Goal: Task Accomplishment & Management: Complete application form

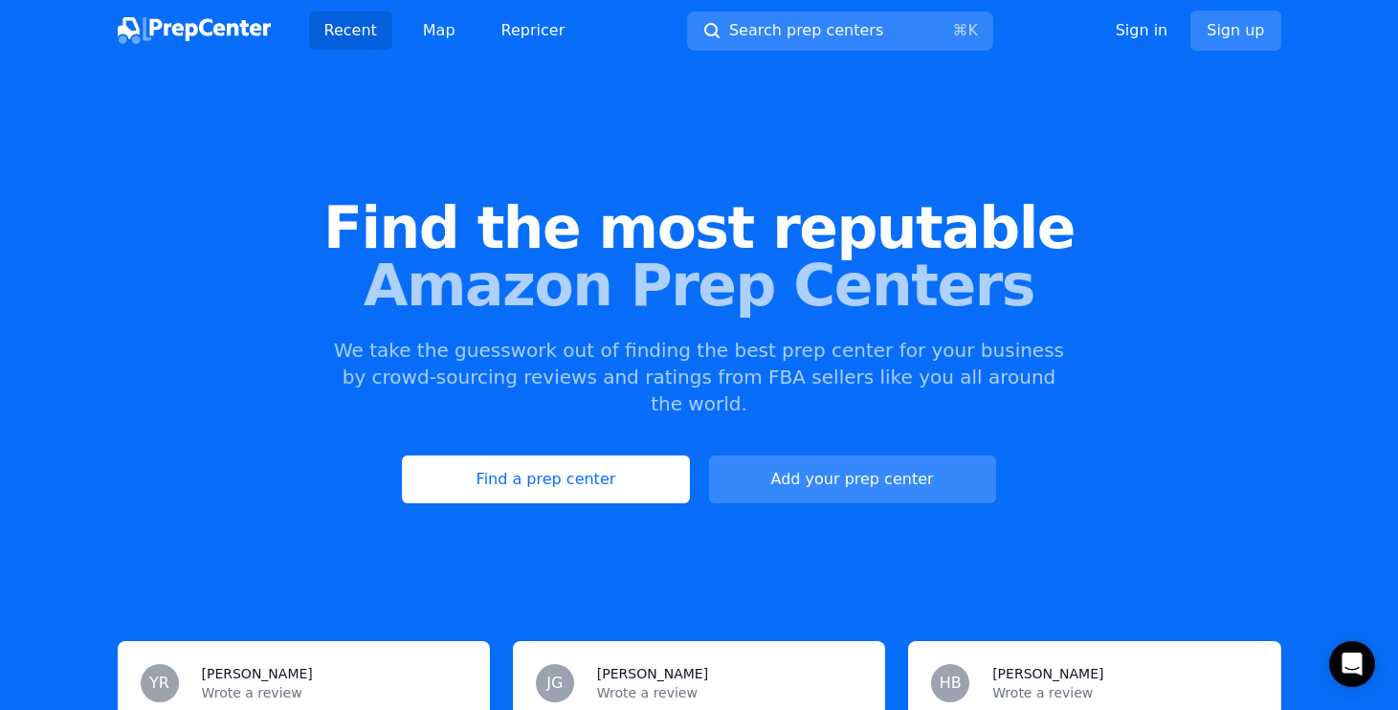
click at [923, 456] on link "Add your prep center" at bounding box center [852, 480] width 287 height 48
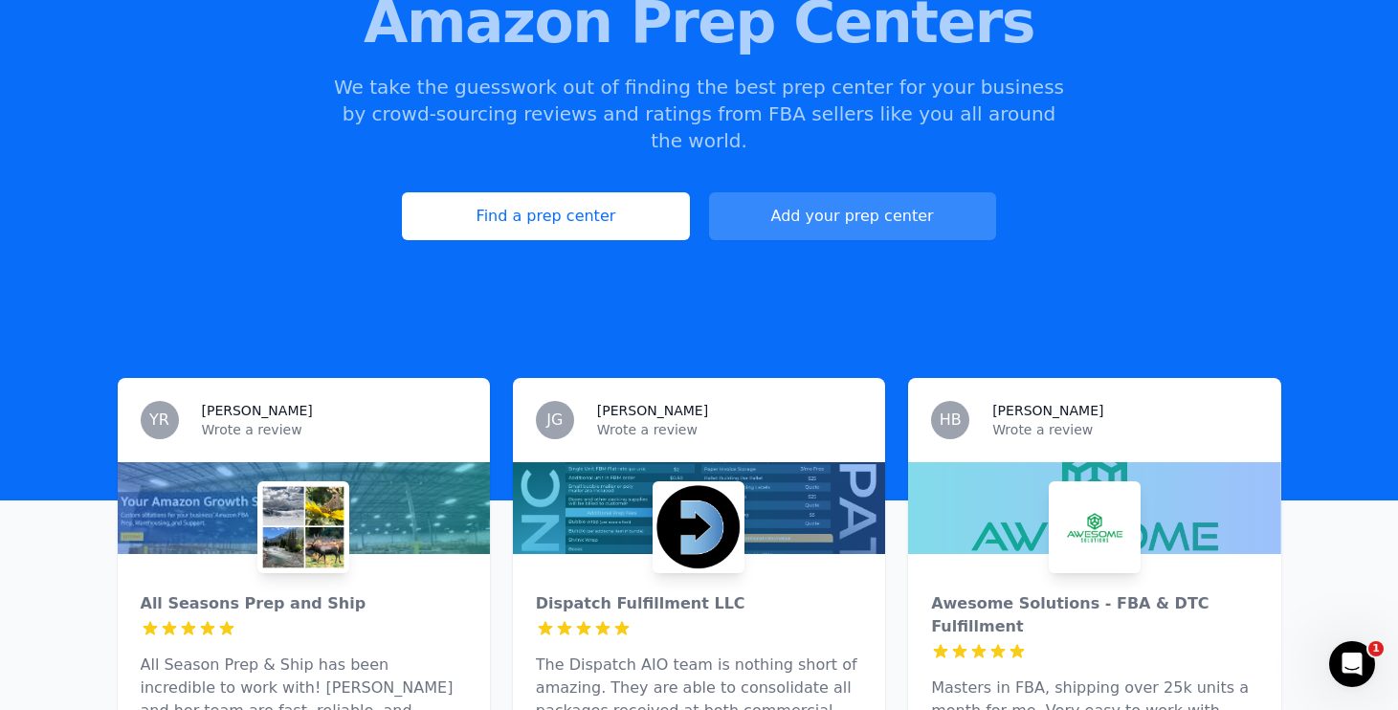
scroll to position [264, 0]
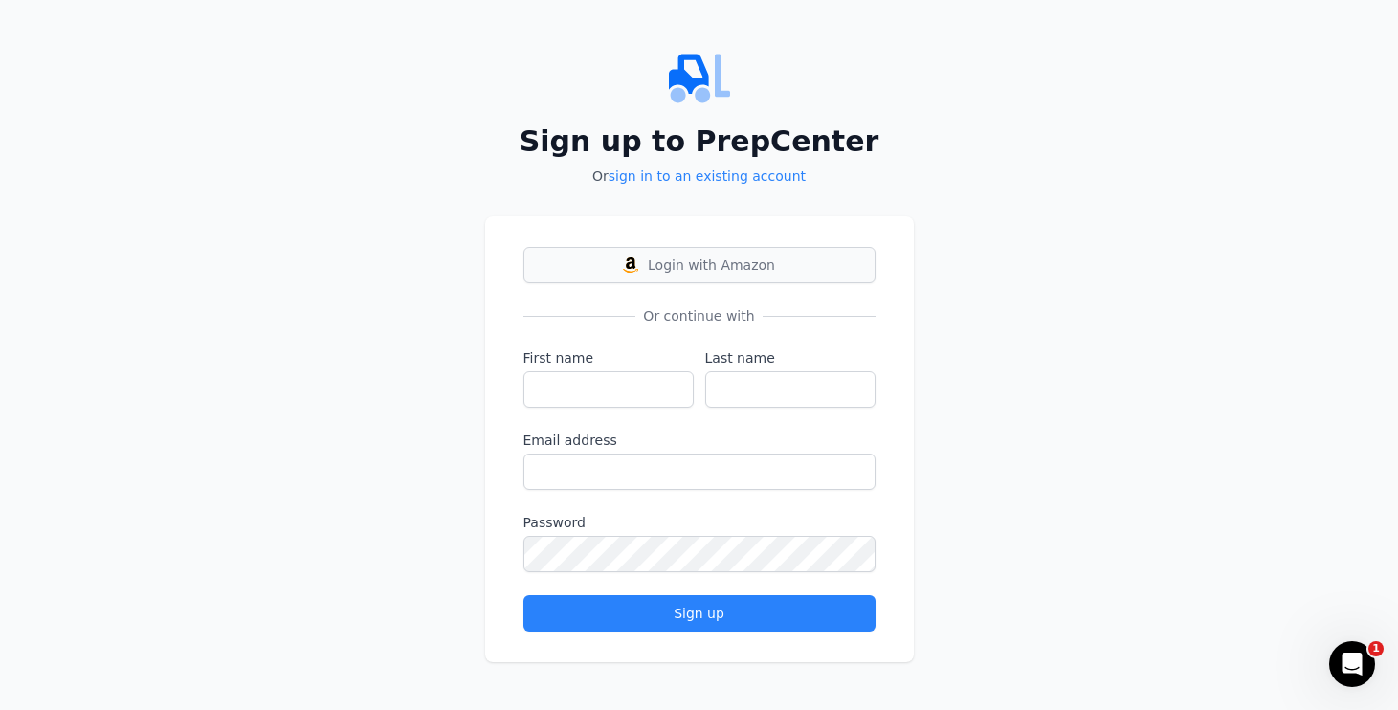
click at [728, 267] on span "Login with Amazon" at bounding box center [711, 265] width 127 height 19
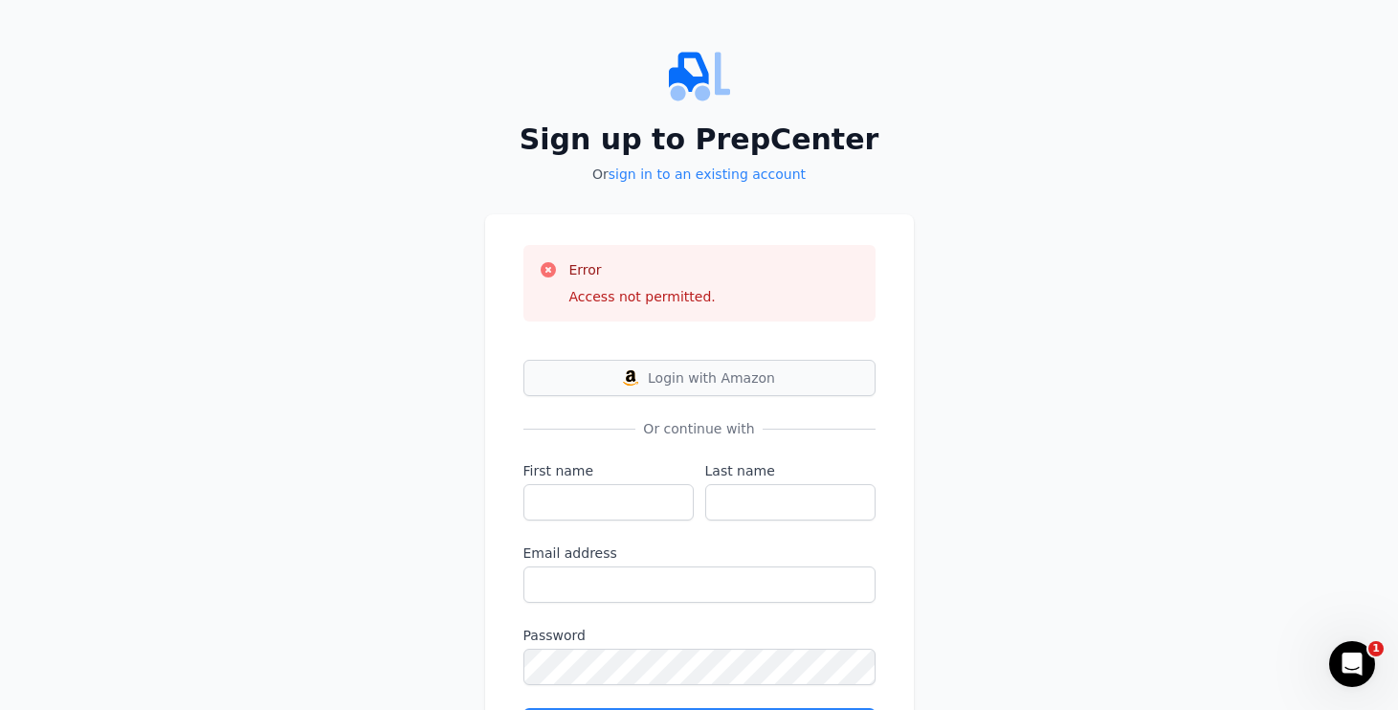
click at [738, 389] on button "Login with Amazon" at bounding box center [699, 378] width 352 height 36
click at [664, 375] on span "Login with Amazon" at bounding box center [711, 377] width 127 height 19
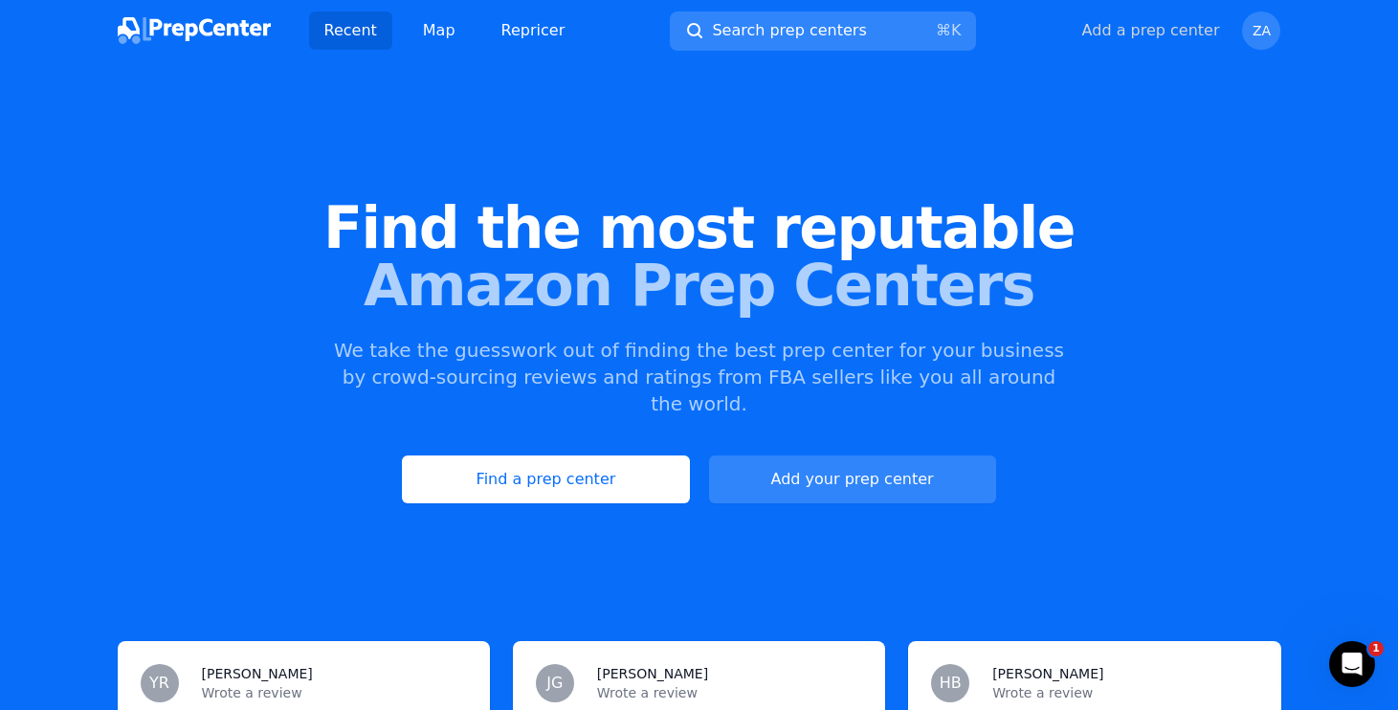
click at [1188, 34] on button "Add a prep center" at bounding box center [1151, 30] width 138 height 23
select select "US"
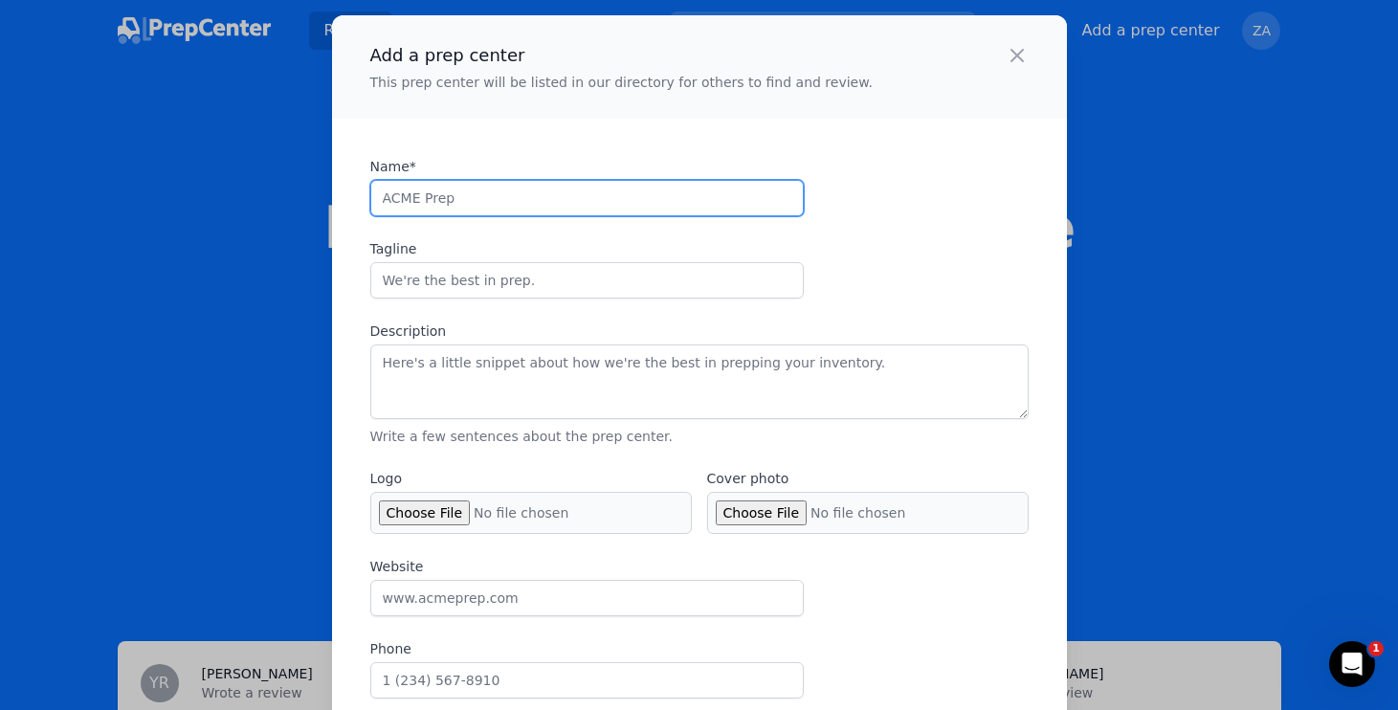
click at [422, 195] on input "Name*" at bounding box center [587, 198] width 434 height 36
type input "Elite Prep Center"
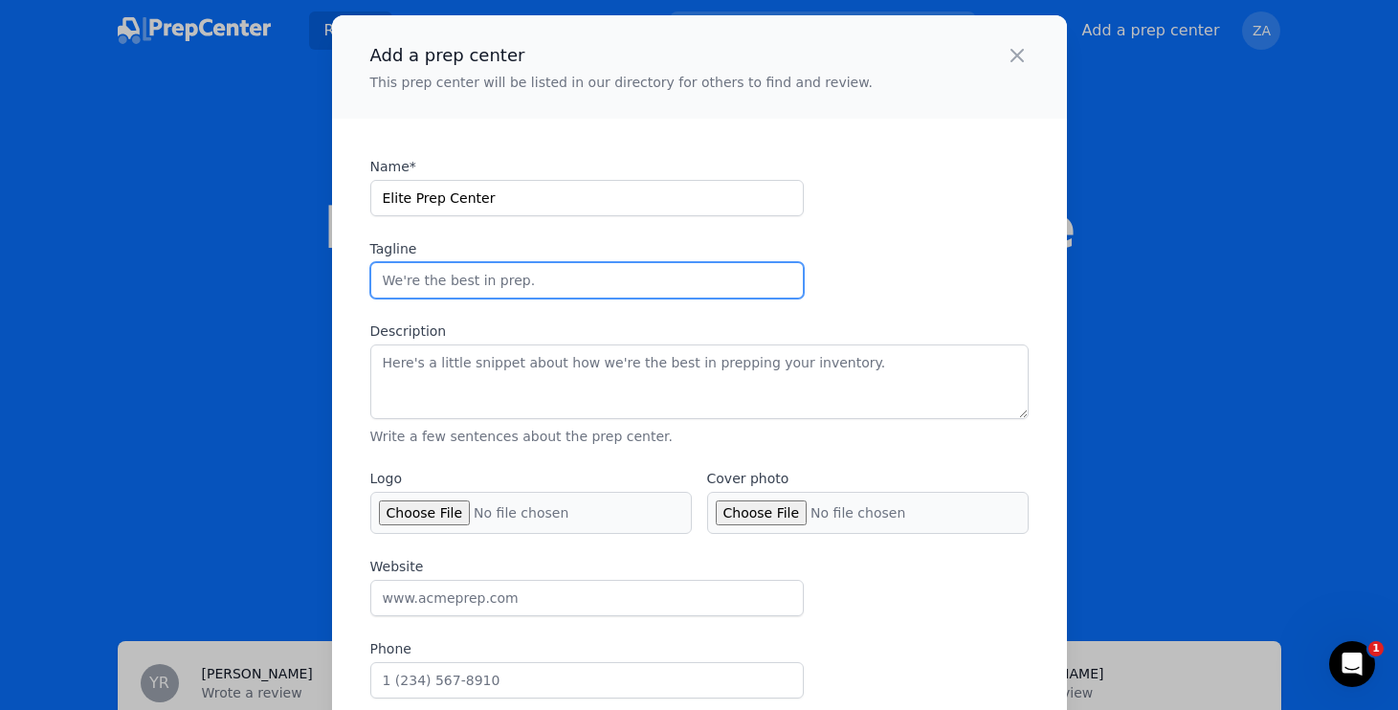
click at [533, 290] on input "Tagline" at bounding box center [587, 280] width 434 height 36
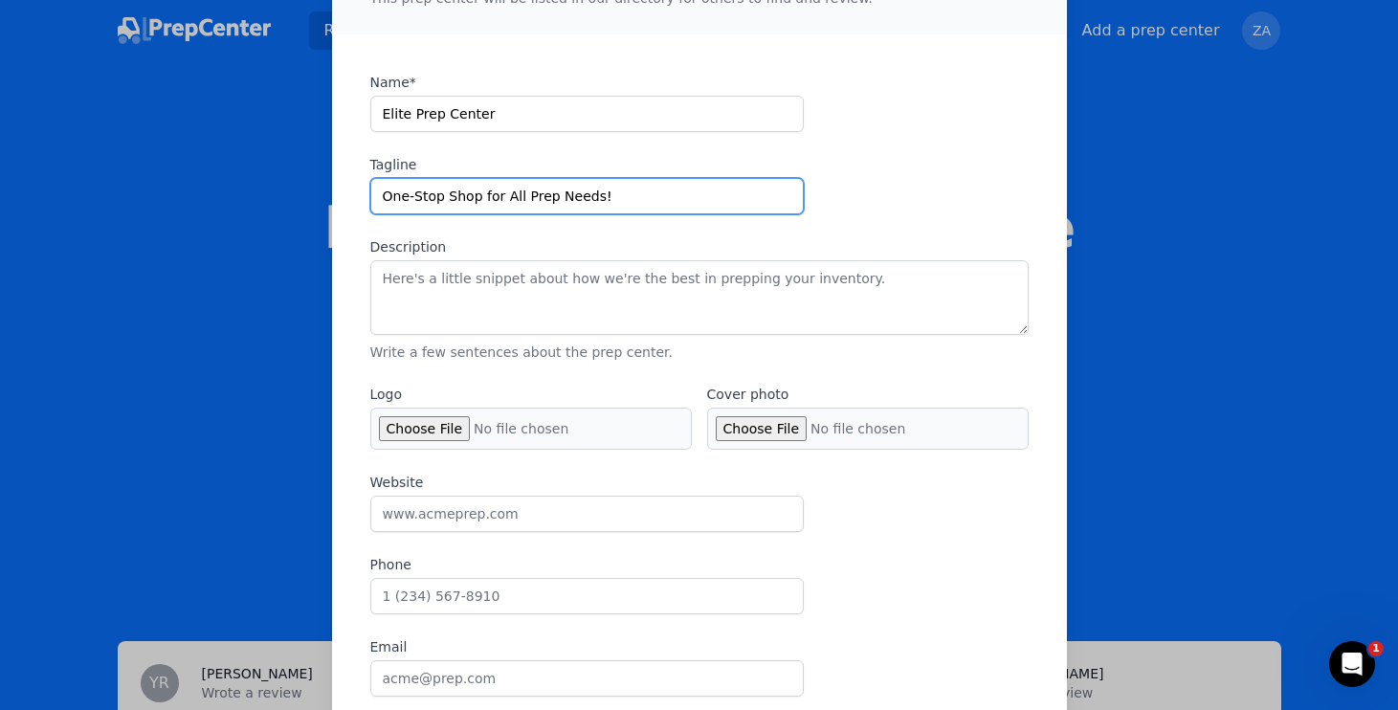
scroll to position [124, 0]
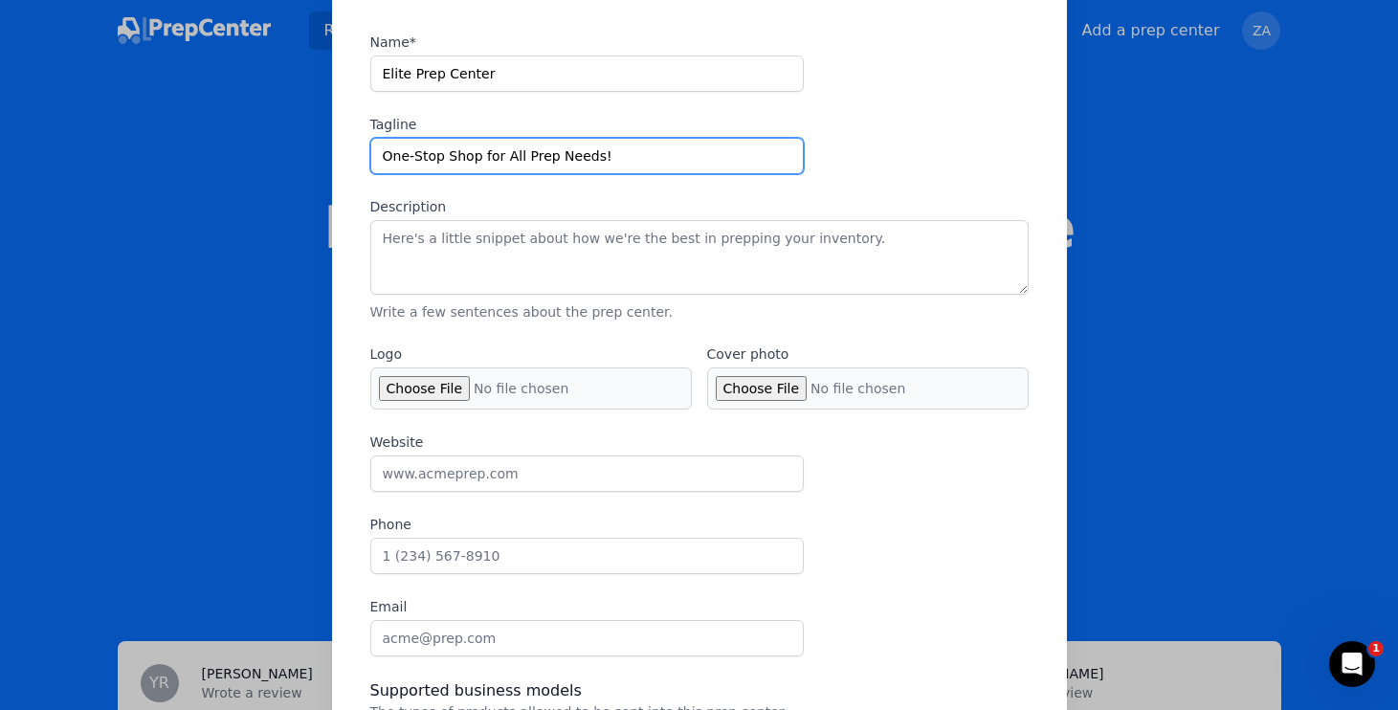
type input "One-Stop Shop for All Prep Needs!"
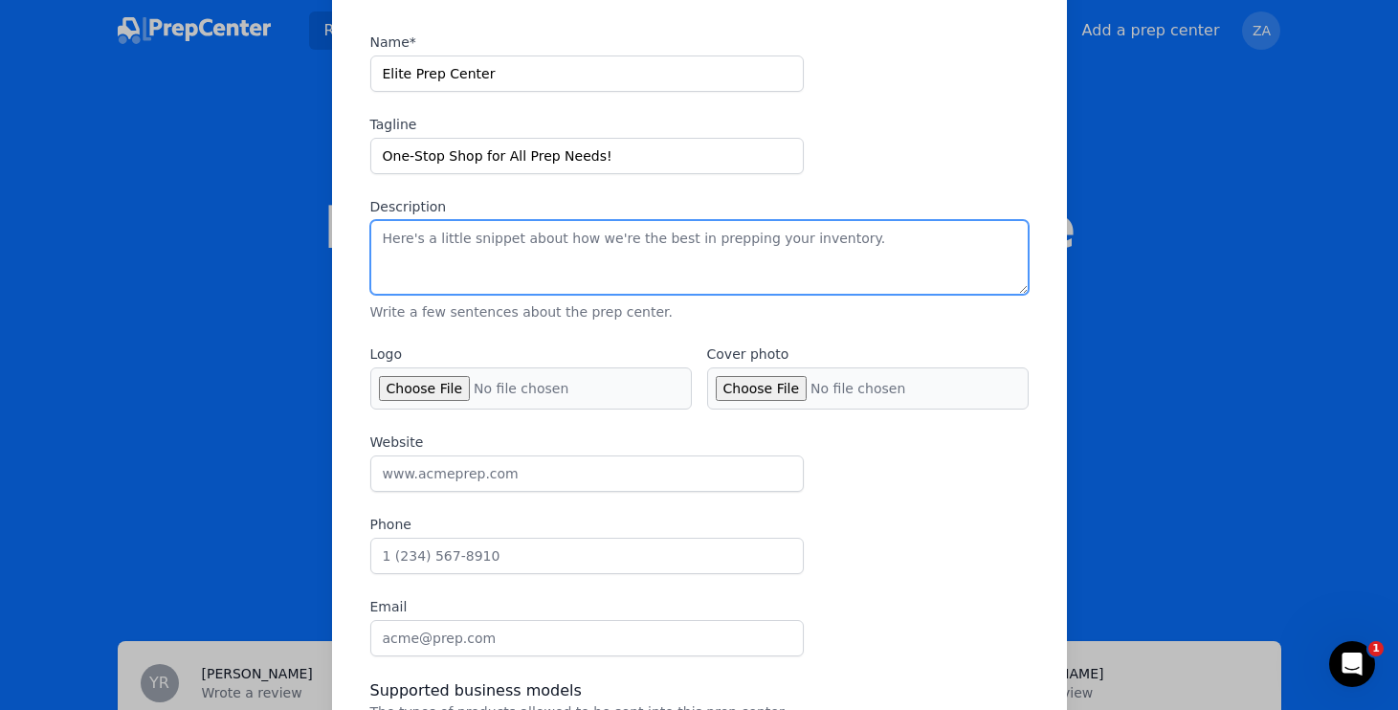
click at [531, 245] on textarea "Description" at bounding box center [699, 257] width 658 height 75
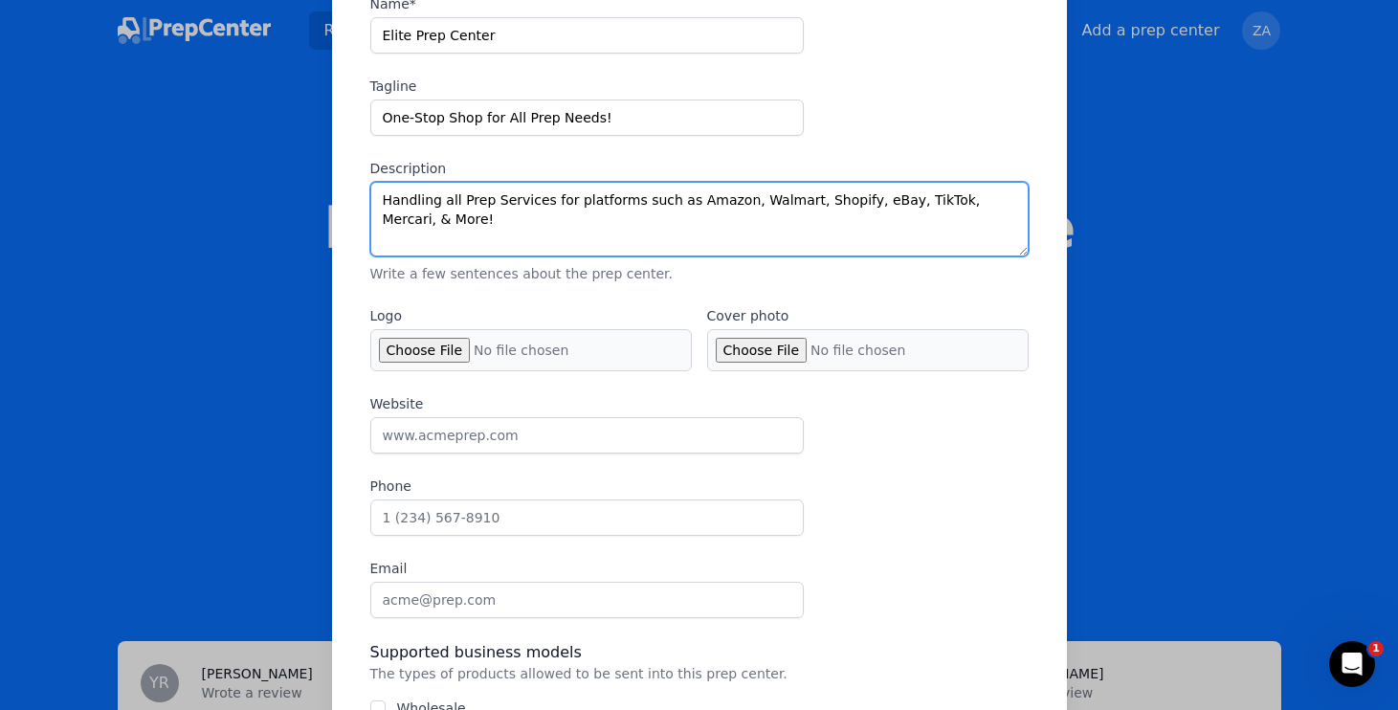
type textarea "Handling all Prep Services for platforms such as Amazon, Walmart, Shopify, eBay…"
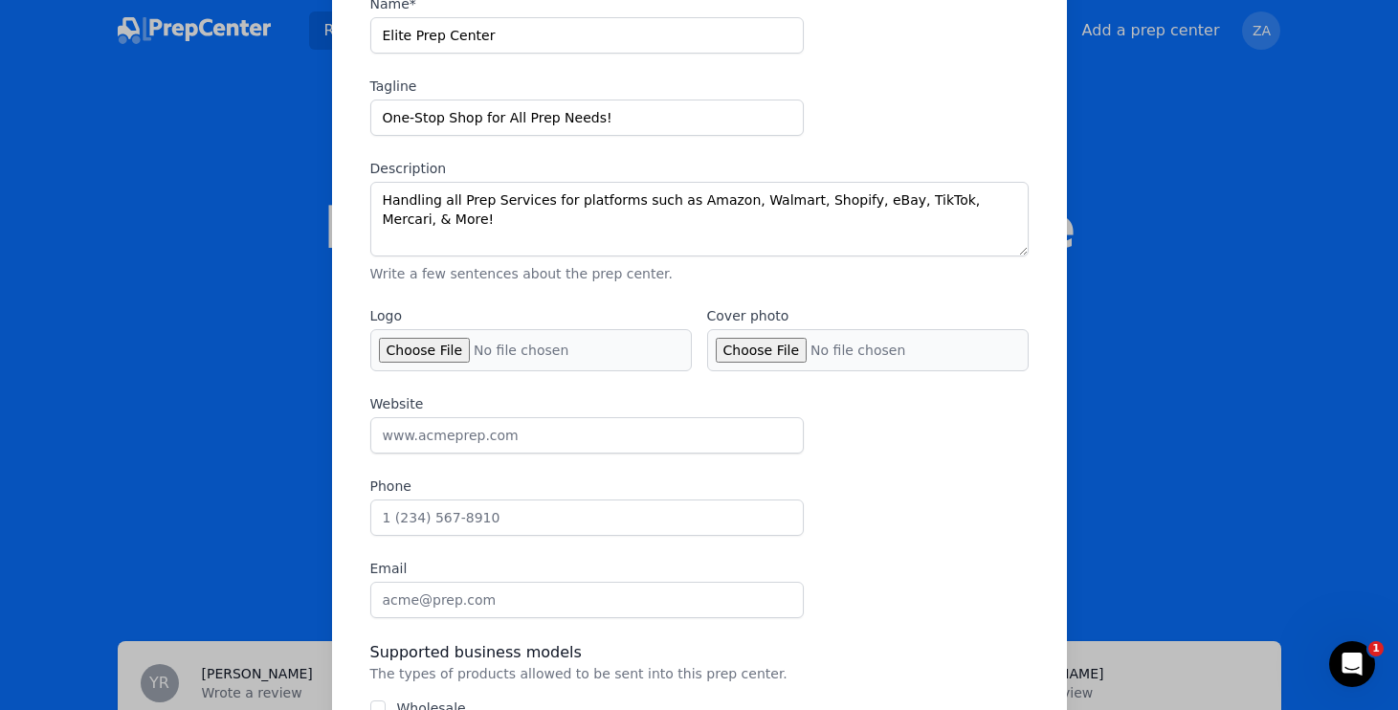
click at [451, 350] on input "Logo" at bounding box center [531, 350] width 322 height 42
type input "C:\fakepath\Logo72 (3).jpg"
click at [749, 354] on input "Cover photo" at bounding box center [868, 350] width 322 height 42
type input "C:\fakepath\Elite Prep Center Logo Adjusted NEW NEW.jpg"
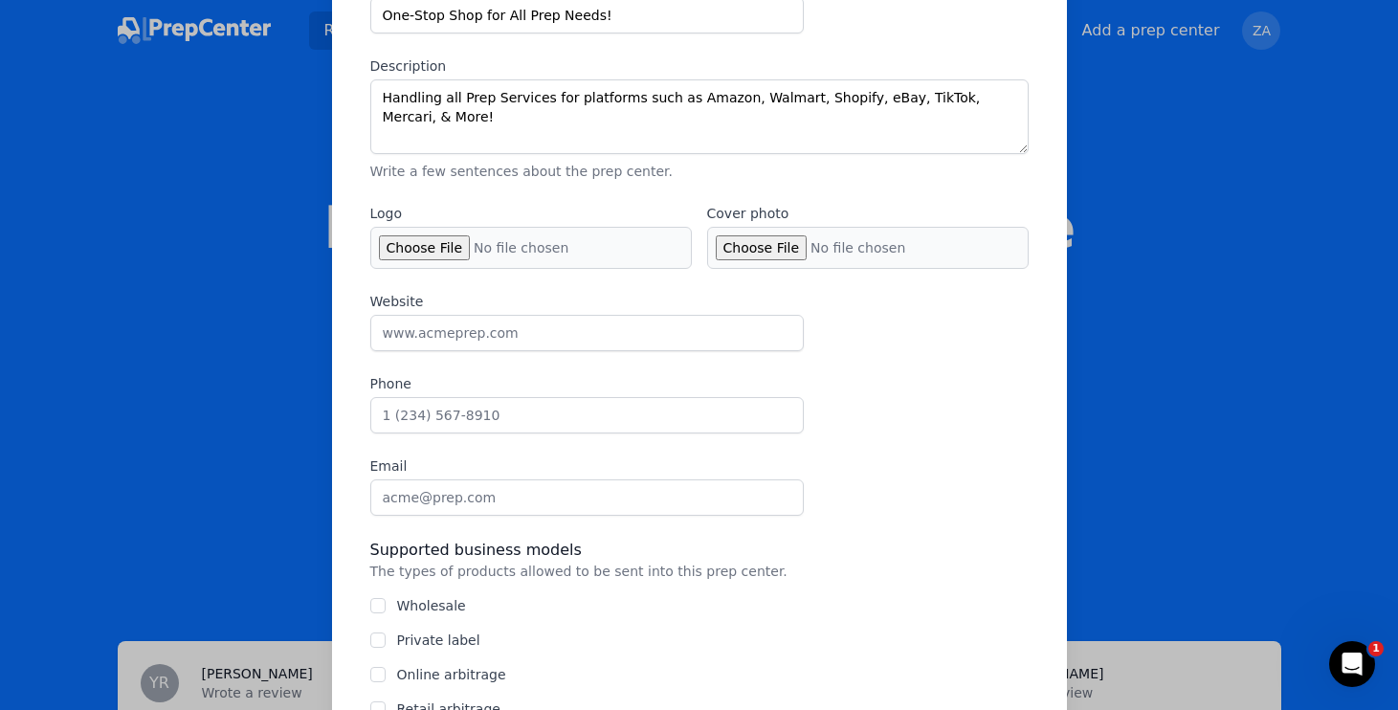
scroll to position [268, 0]
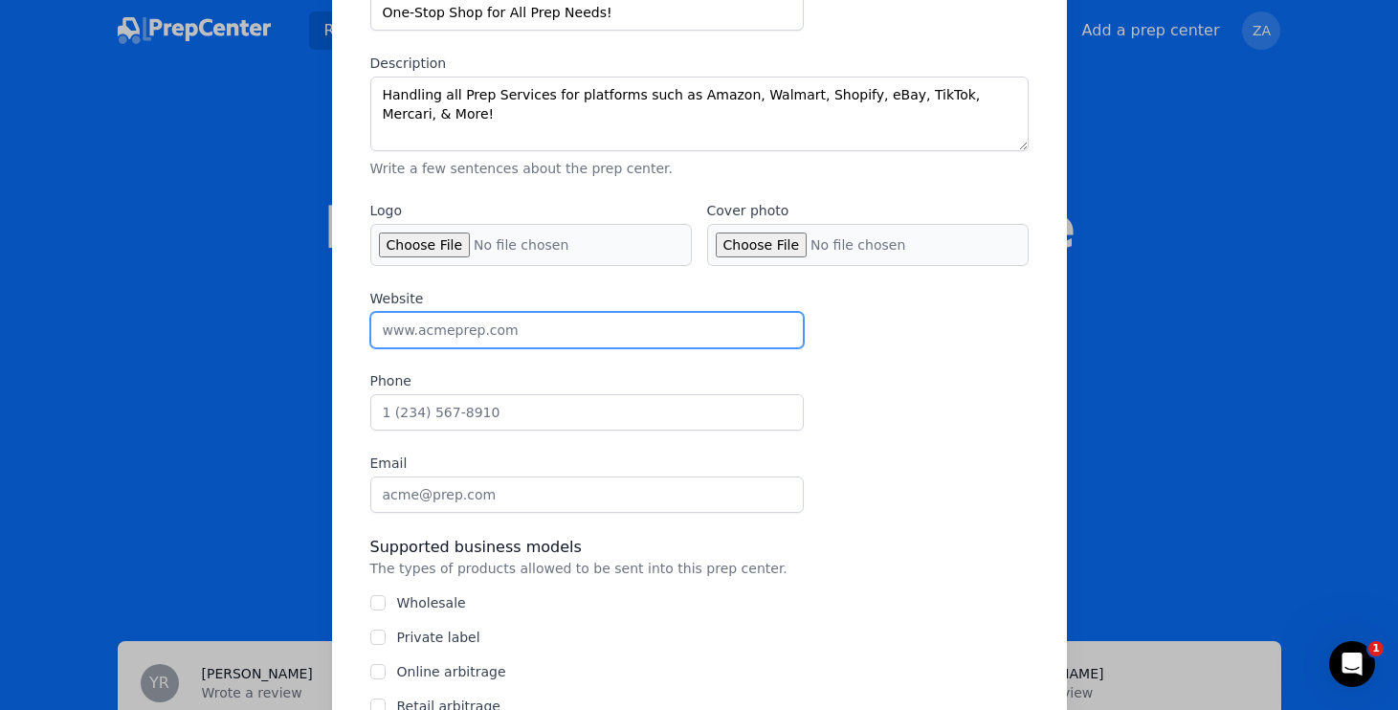
click at [558, 330] on input "Website" at bounding box center [587, 330] width 434 height 36
type input "www.eliteprepcenter.com"
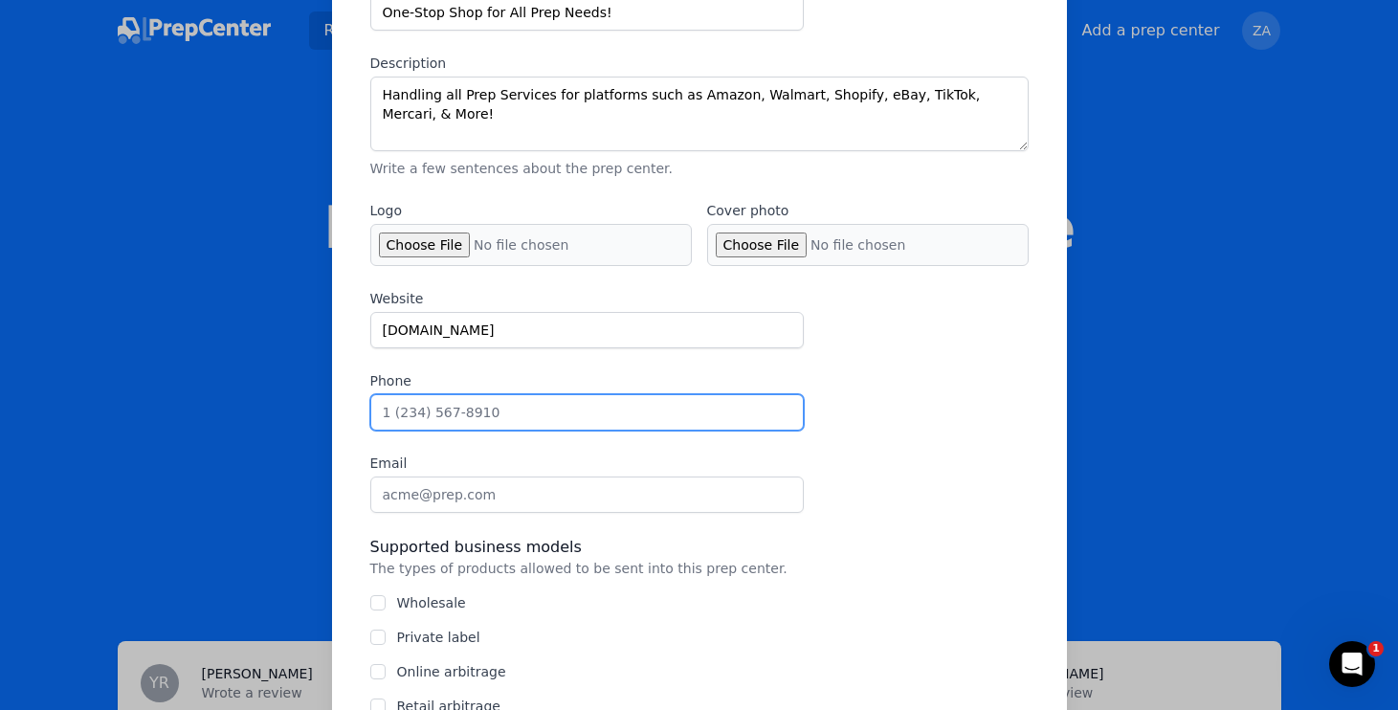
click at [560, 424] on input "Phone" at bounding box center [587, 412] width 434 height 36
click at [478, 429] on input "Phone" at bounding box center [587, 412] width 434 height 36
click at [473, 414] on input "Phone" at bounding box center [587, 412] width 434 height 36
paste input "609-257-2430‬"
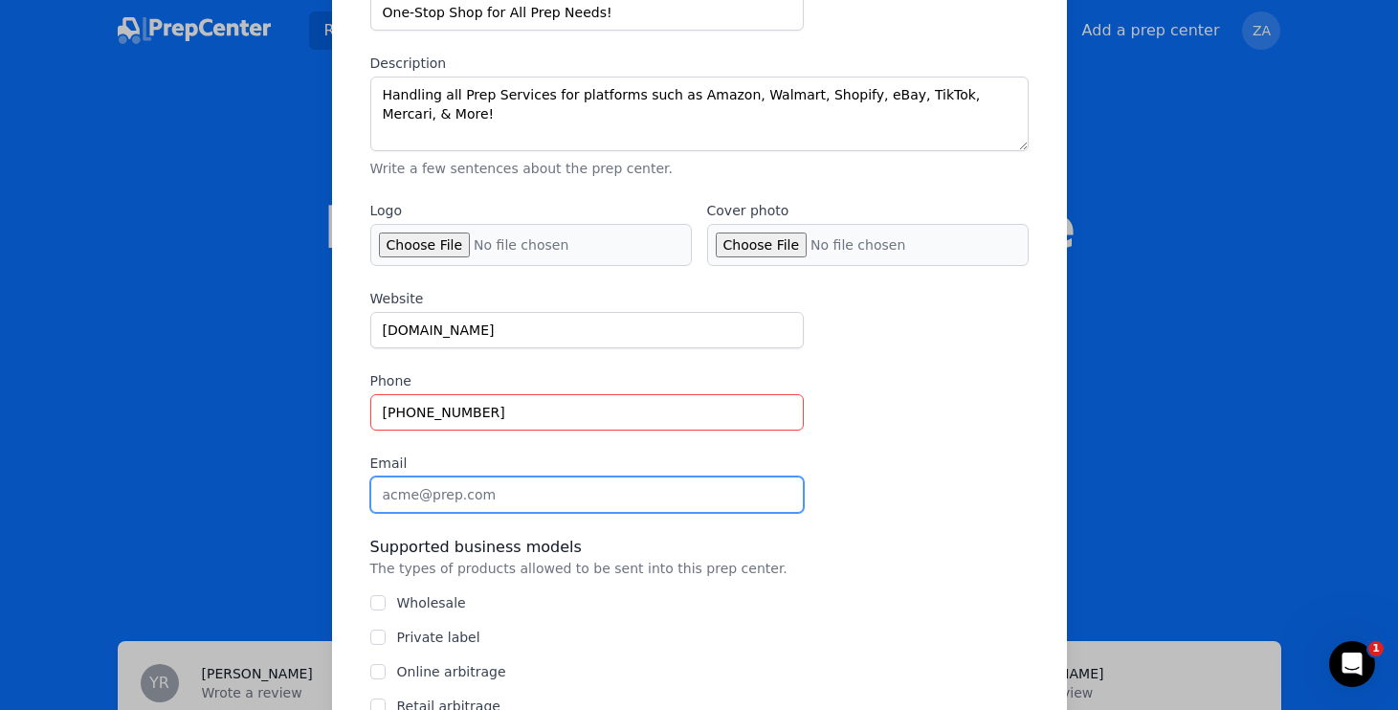
click at [443, 494] on input "Email" at bounding box center [587, 495] width 434 height 36
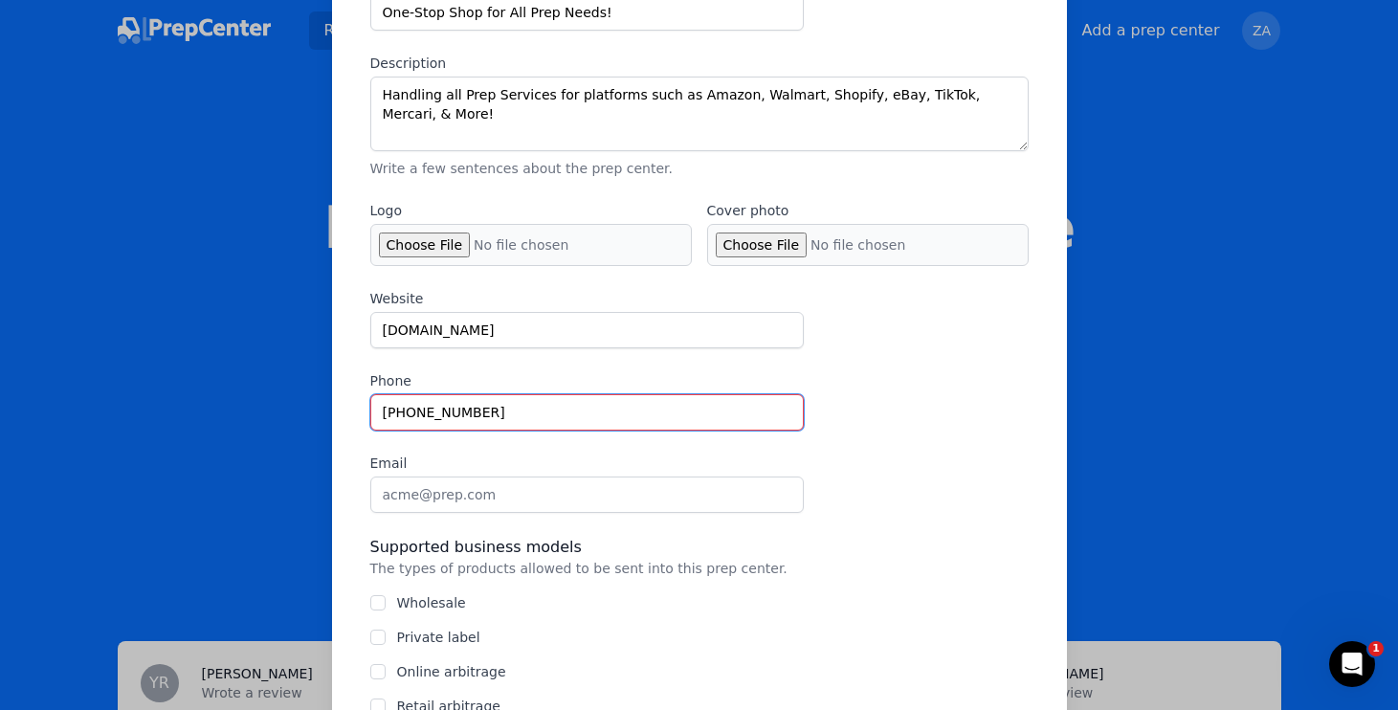
click at [379, 416] on input "609-257-2430‬" at bounding box center [587, 412] width 434 height 36
click at [488, 445] on div "Website www.eliteprepcenter.com Phone +1 609-257-2430‬ Email" at bounding box center [699, 401] width 658 height 224
click at [500, 422] on input "+1 609-257-2430‬" at bounding box center [587, 412] width 434 height 36
click at [390, 415] on input "+1 609-257-2430‬" at bounding box center [587, 412] width 434 height 36
type input "6092572430‬"
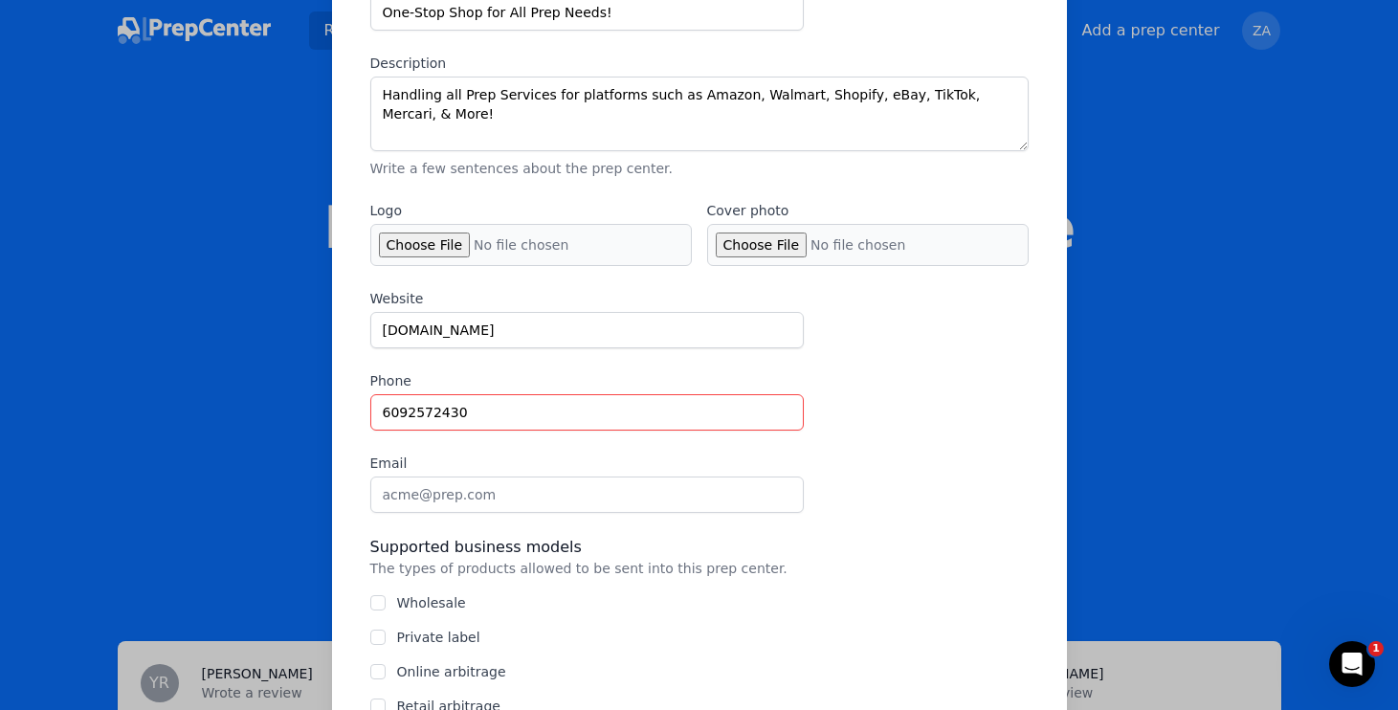
click at [500, 460] on label "Email" at bounding box center [587, 463] width 434 height 19
click at [500, 477] on input "Email" at bounding box center [587, 495] width 434 height 36
click at [456, 408] on input "6092572430‬" at bounding box center [587, 412] width 434 height 36
drag, startPoint x: 482, startPoint y: 408, endPoint x: 278, endPoint y: 406, distance: 203.8
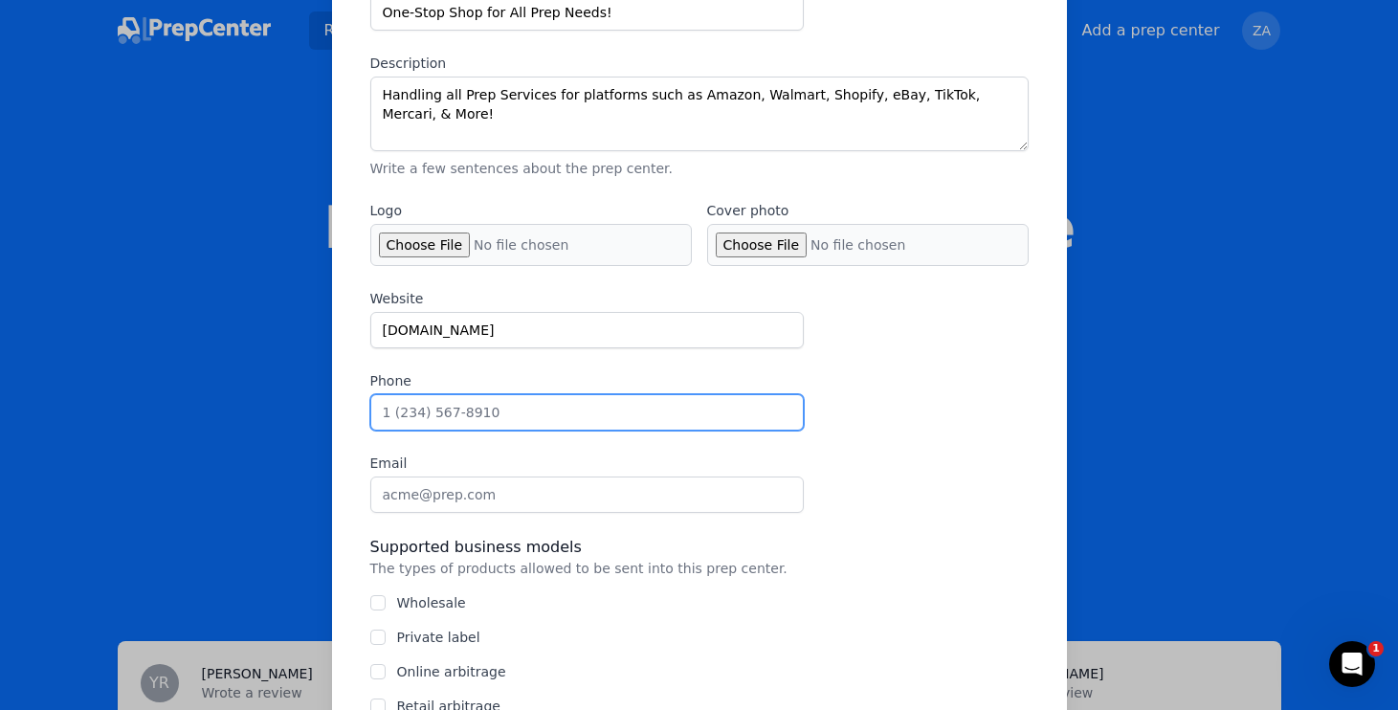
paste input "609-257-2430‬"
click at [380, 416] on input "609-257-2430‬" at bounding box center [587, 412] width 434 height 36
type input "1 609-257-2430‬"
click at [428, 412] on input "1 609-257-2430‬" at bounding box center [587, 412] width 434 height 36
drag, startPoint x: 525, startPoint y: 421, endPoint x: 217, endPoint y: 390, distance: 309.7
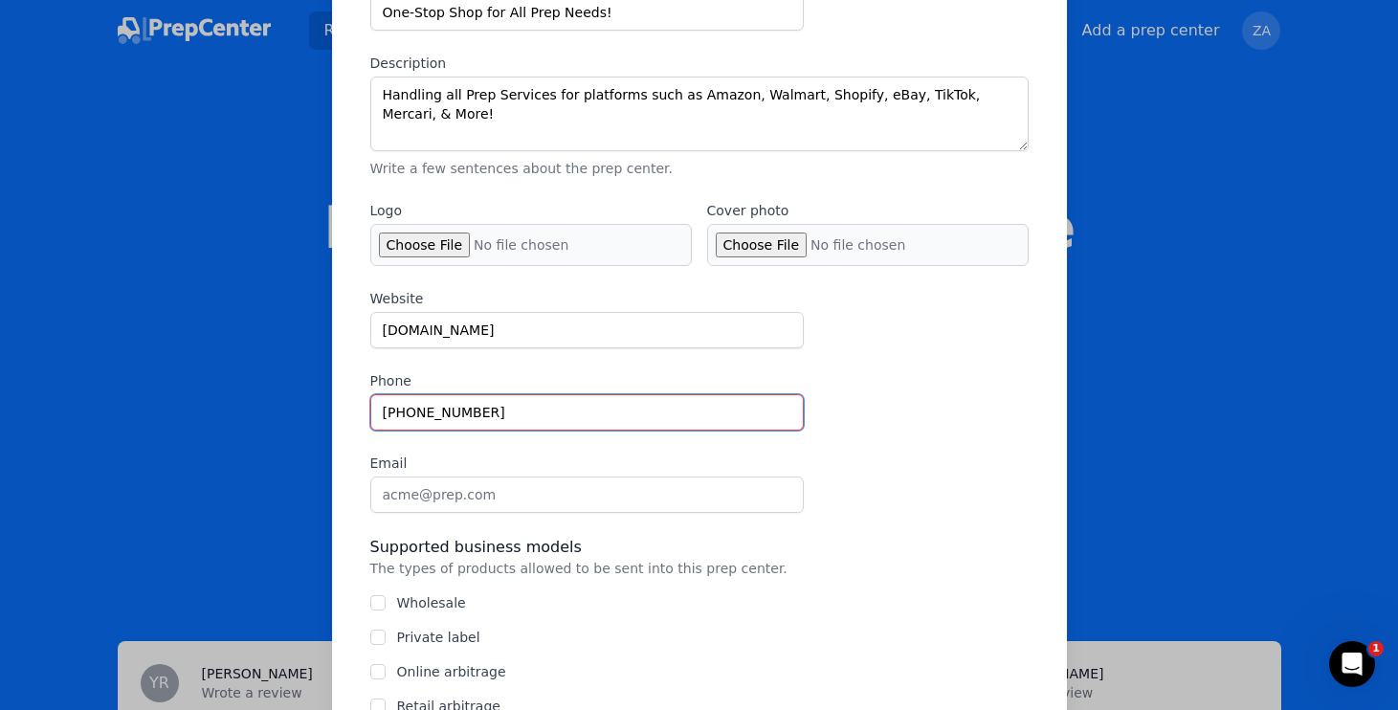
paste input "1 609-257-2430‬"
click at [416, 414] on input "1 609-257-2430‬" at bounding box center [587, 412] width 434 height 36
click at [436, 412] on input "1 (609)-257-2430‬" at bounding box center [587, 412] width 434 height 36
type input "1 (609) 257-2430‬"
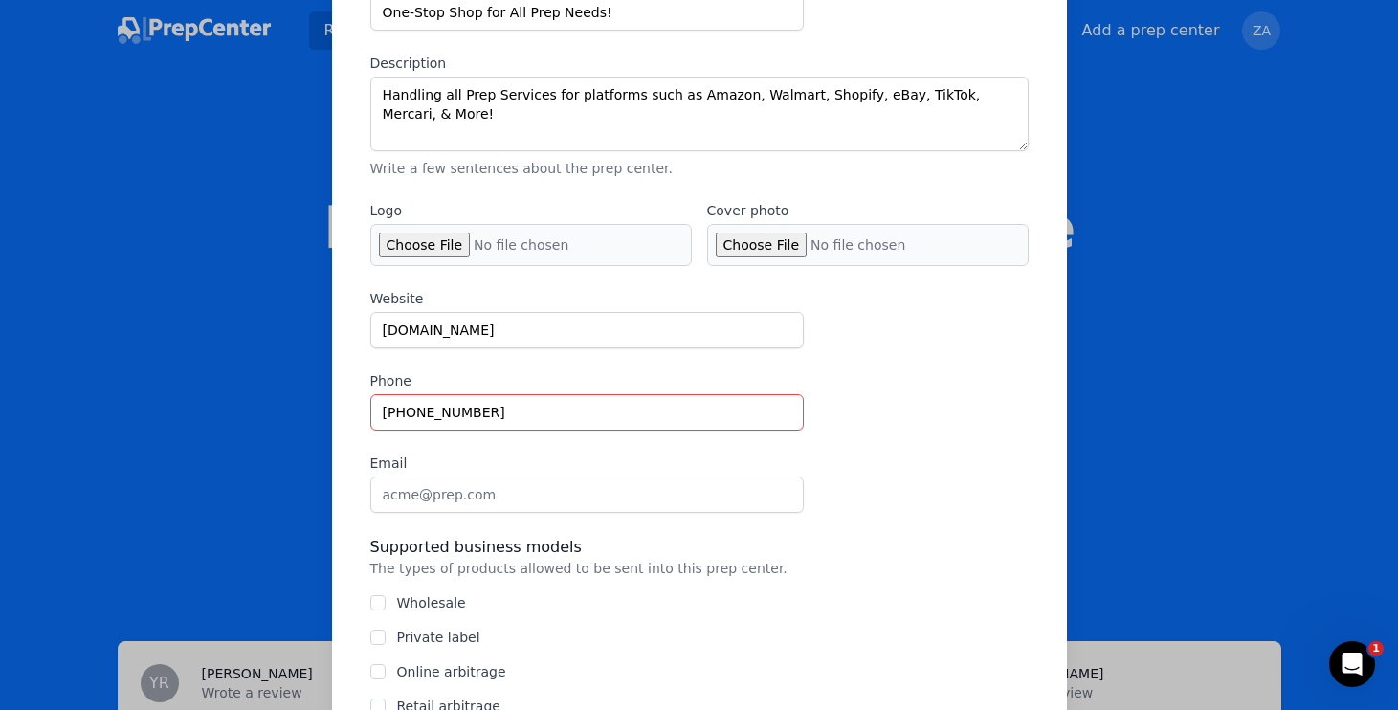
click at [484, 440] on div "Website www.eliteprepcenter.com Phone 1 (609) 257-2430‬ Email" at bounding box center [699, 401] width 658 height 224
click at [476, 419] on input "1 (609) 257-2430‬" at bounding box center [587, 412] width 434 height 36
drag, startPoint x: 531, startPoint y: 417, endPoint x: 100, endPoint y: 401, distance: 431.9
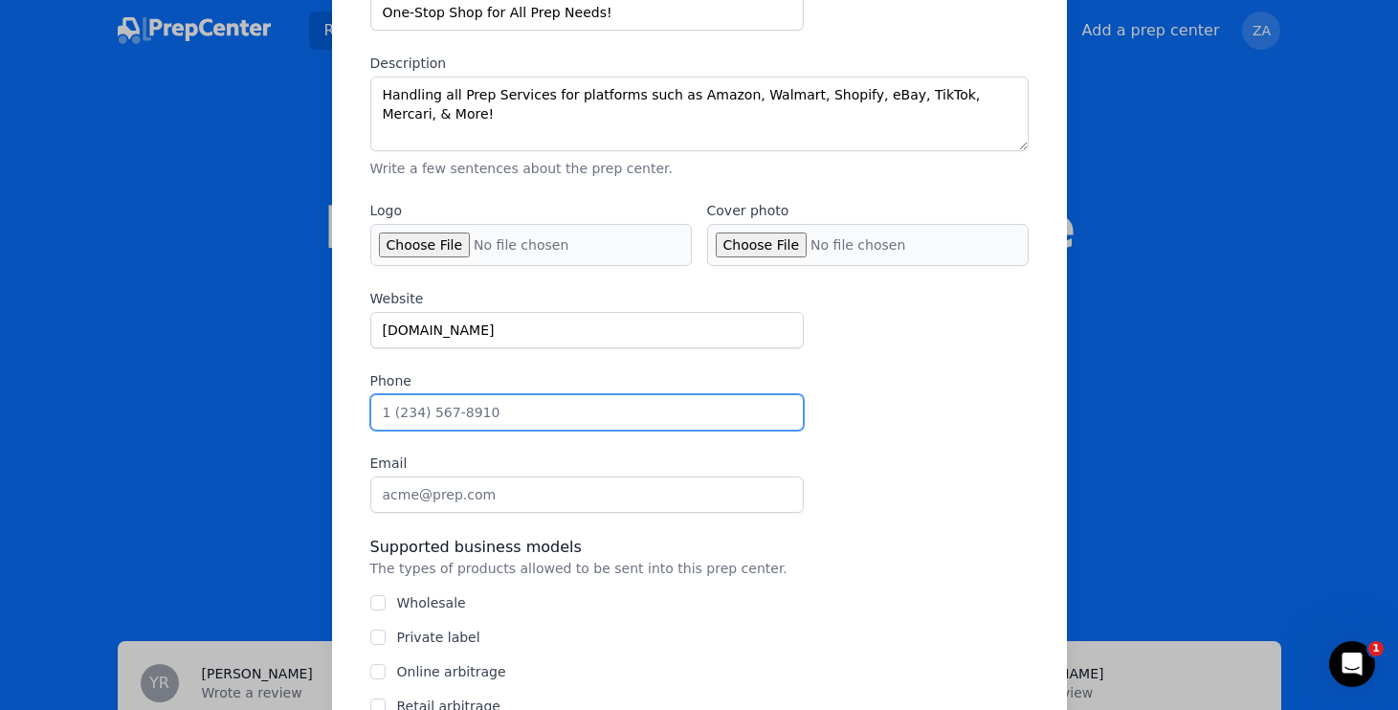
paste input "1 (609) 257-2430‬"
type input "1 (609) 257-2430‬"
click at [434, 416] on input "1 (609) 257-2430‬" at bounding box center [587, 412] width 434 height 36
paste input "1 (609) 257-2430‬"
type input "1 (609) 257-2430‬"
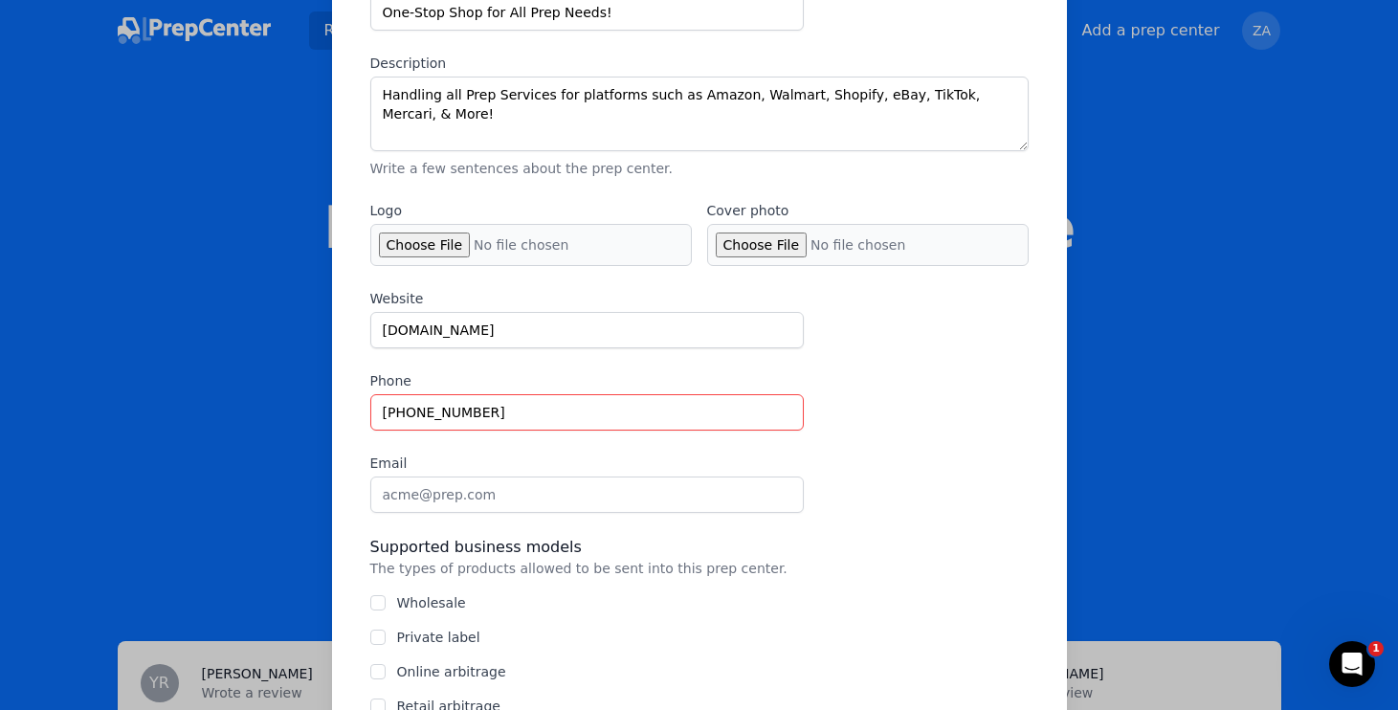
click at [507, 456] on label "Email" at bounding box center [587, 463] width 434 height 19
click at [507, 477] on input "Email" at bounding box center [587, 495] width 434 height 36
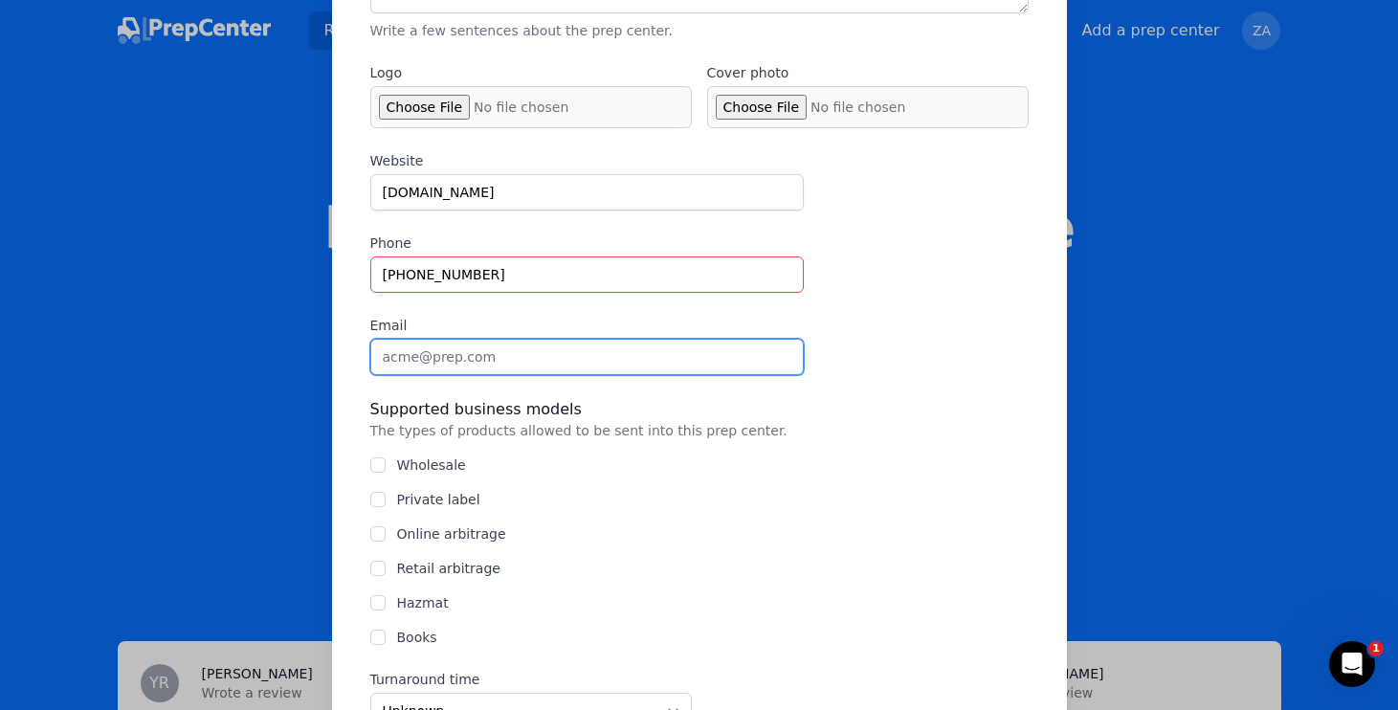
scroll to position [391, 0]
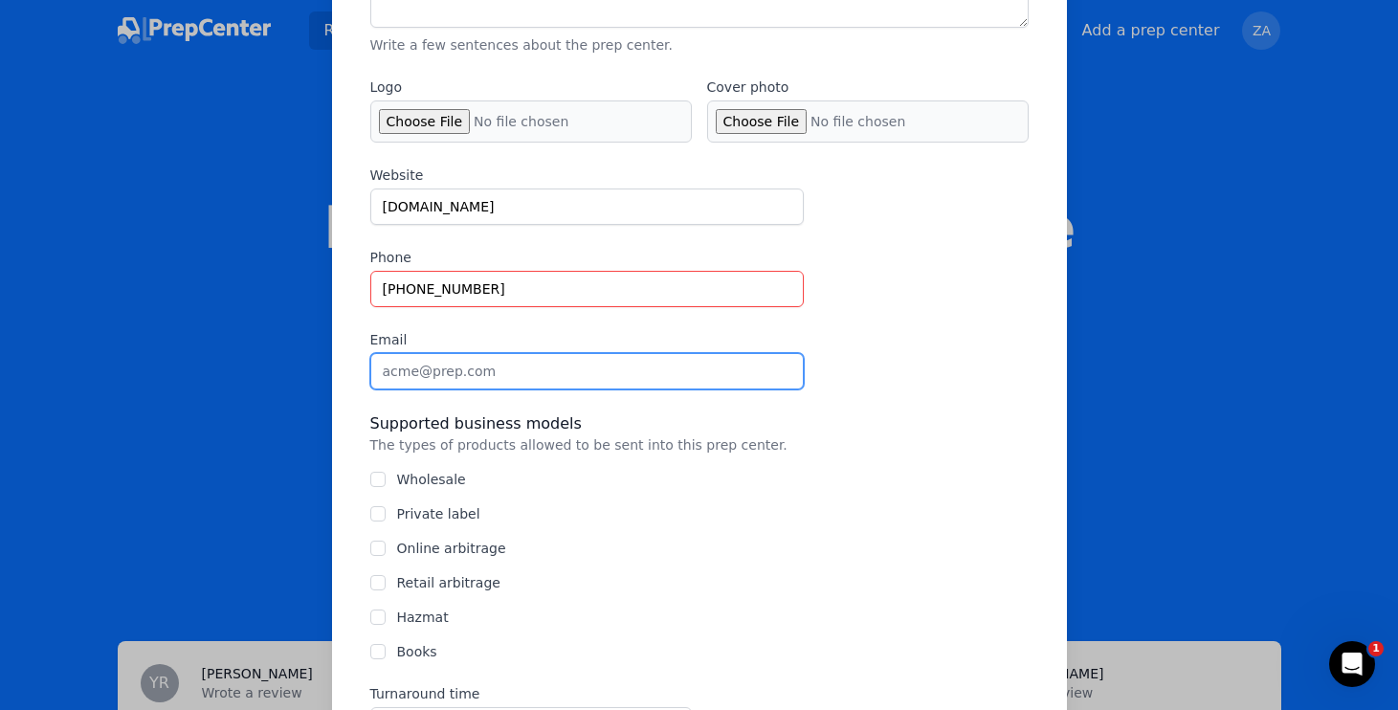
click at [458, 368] on input "Email" at bounding box center [587, 371] width 434 height 36
type input "info@eliteprepcenter.com"
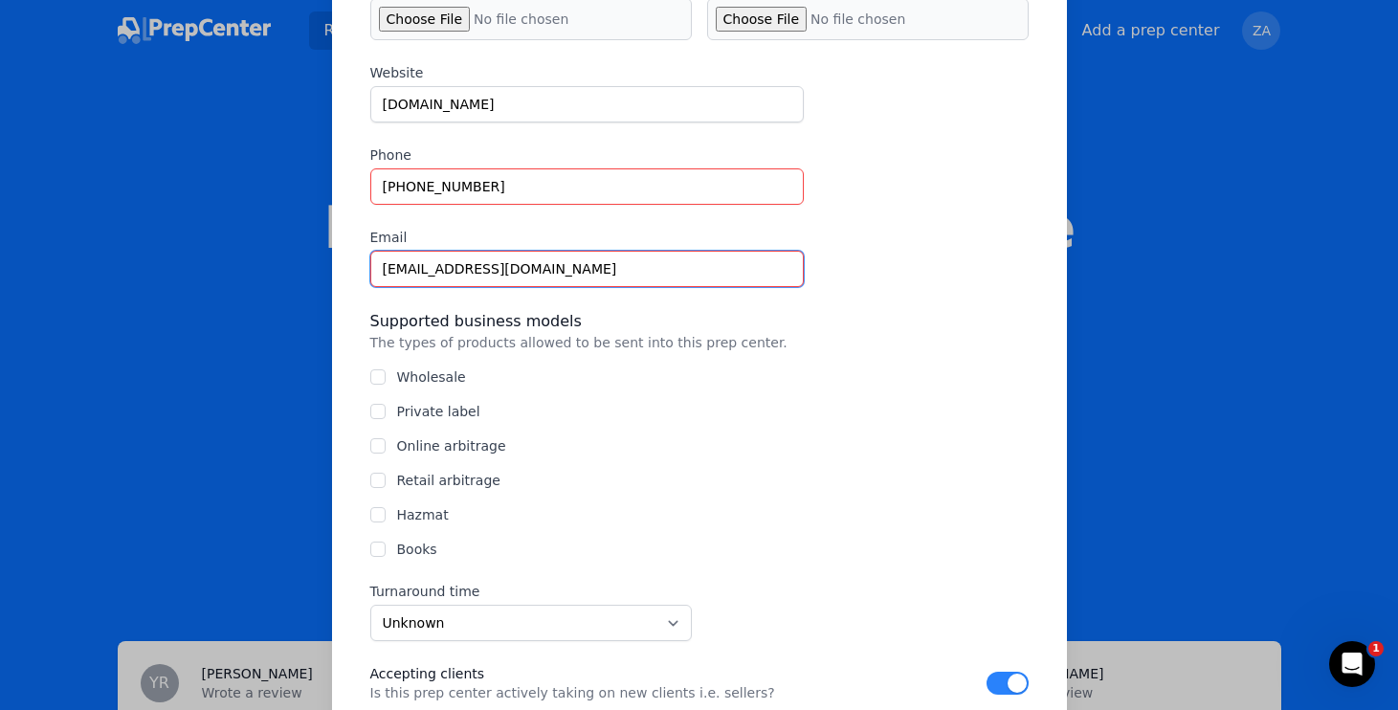
scroll to position [527, 0]
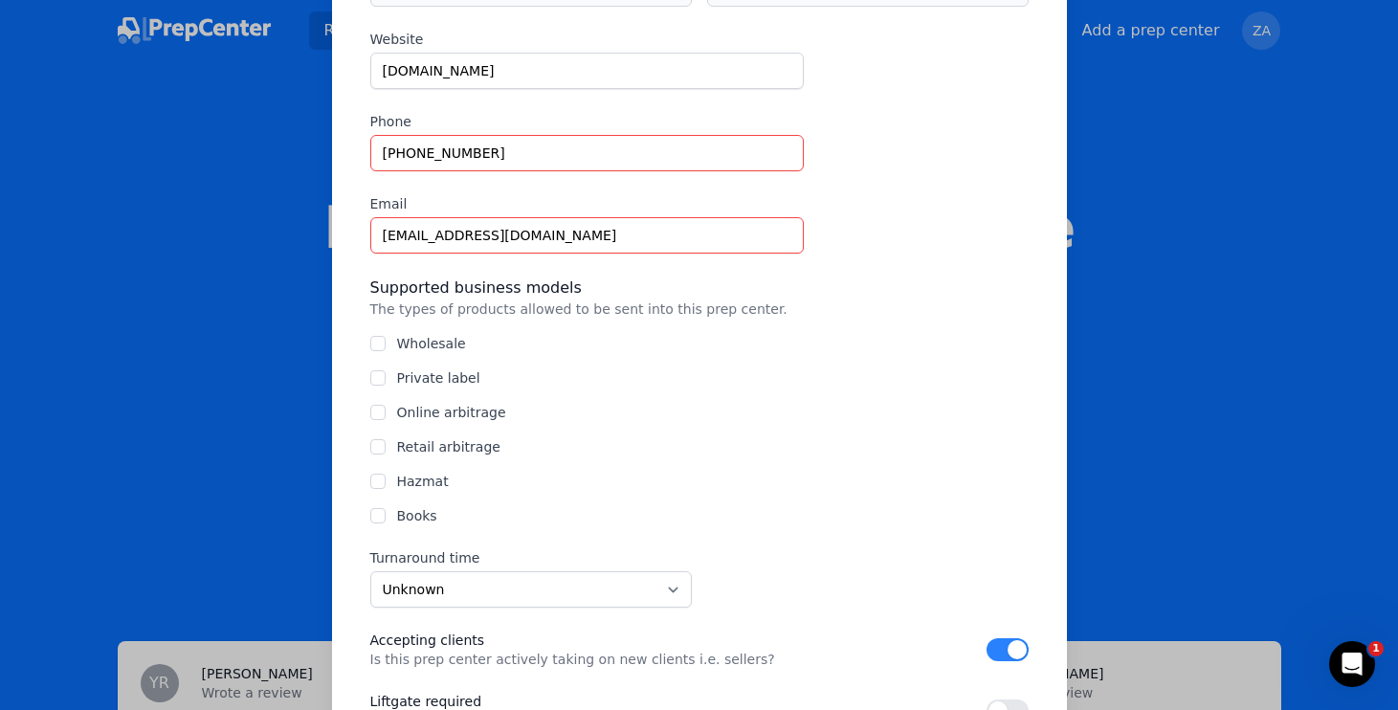
click at [428, 515] on label "Books" at bounding box center [417, 515] width 40 height 15
click at [386, 515] on input "Books" at bounding box center [377, 515] width 15 height 15
checkbox input "true"
click at [428, 482] on label "Hazmat" at bounding box center [423, 481] width 52 height 15
click at [386, 482] on input "Hazmat" at bounding box center [377, 481] width 15 height 15
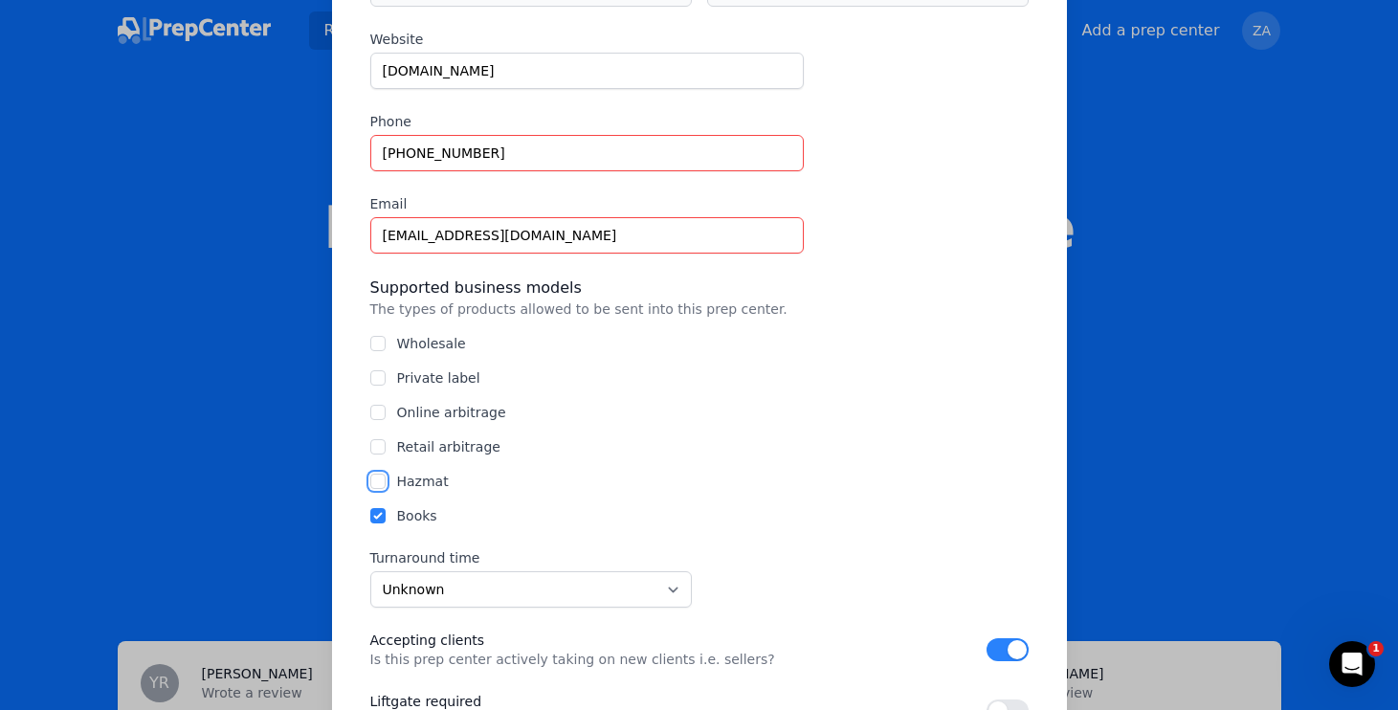
checkbox input "true"
click at [433, 441] on label "Retail arbitrage" at bounding box center [448, 446] width 103 height 15
click at [386, 441] on input "Retail arbitrage" at bounding box center [377, 446] width 15 height 15
checkbox input "true"
click at [435, 405] on label "Online arbitrage" at bounding box center [451, 412] width 109 height 15
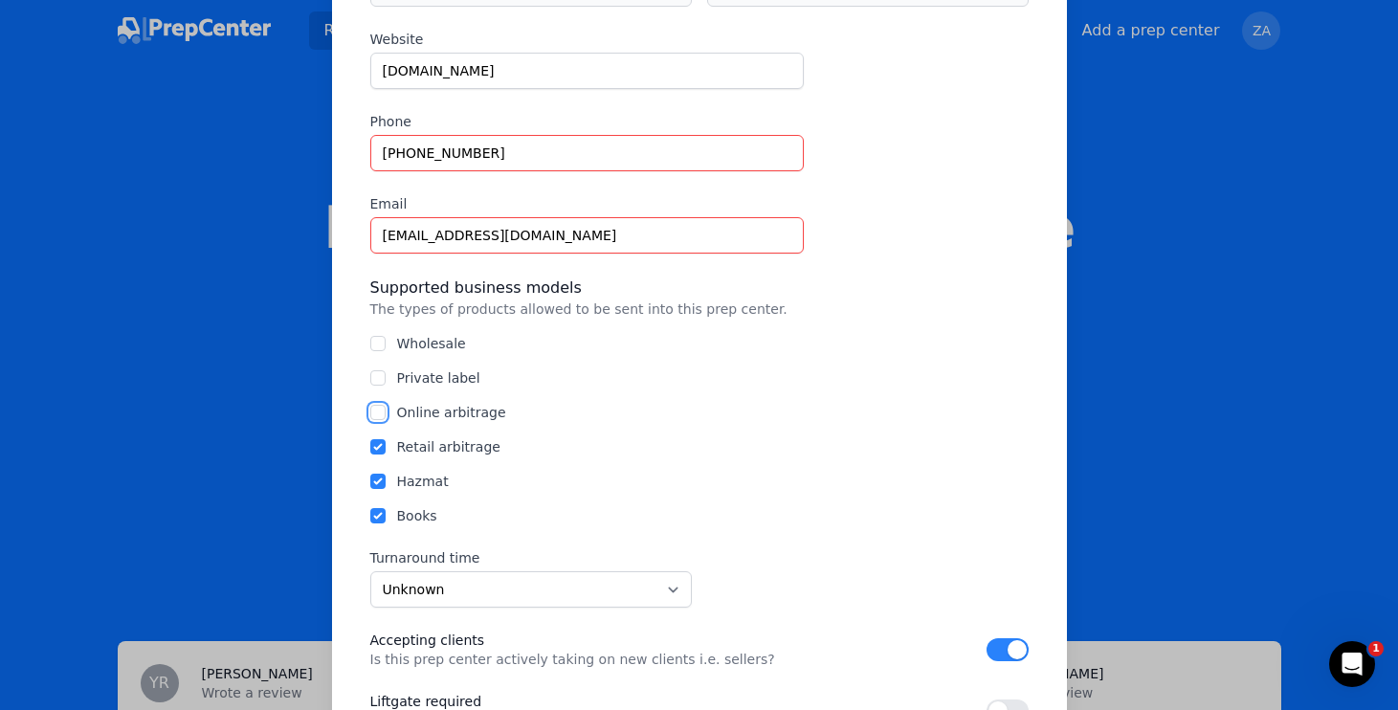
click at [386, 405] on input "Online arbitrage" at bounding box center [377, 412] width 15 height 15
checkbox input "true"
click at [434, 372] on label "Private label" at bounding box center [438, 377] width 83 height 15
click at [386, 372] on input "Private label" at bounding box center [377, 377] width 15 height 15
checkbox input "true"
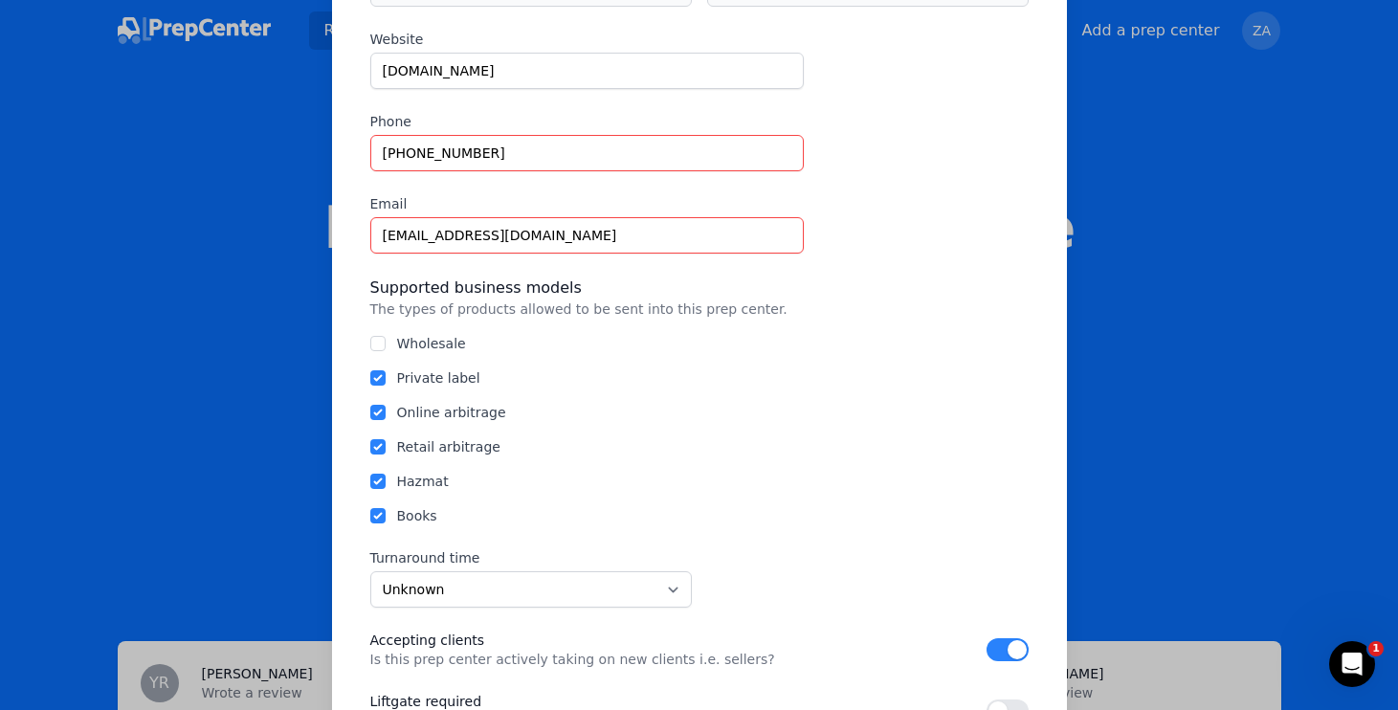
click at [434, 340] on label "Wholesale" at bounding box center [431, 343] width 69 height 15
click at [386, 340] on input "Wholesale" at bounding box center [377, 343] width 15 height 15
checkbox input "true"
click at [462, 452] on label "Retail arbitrage" at bounding box center [448, 446] width 103 height 15
click at [386, 452] on input "Retail arbitrage" at bounding box center [377, 446] width 15 height 15
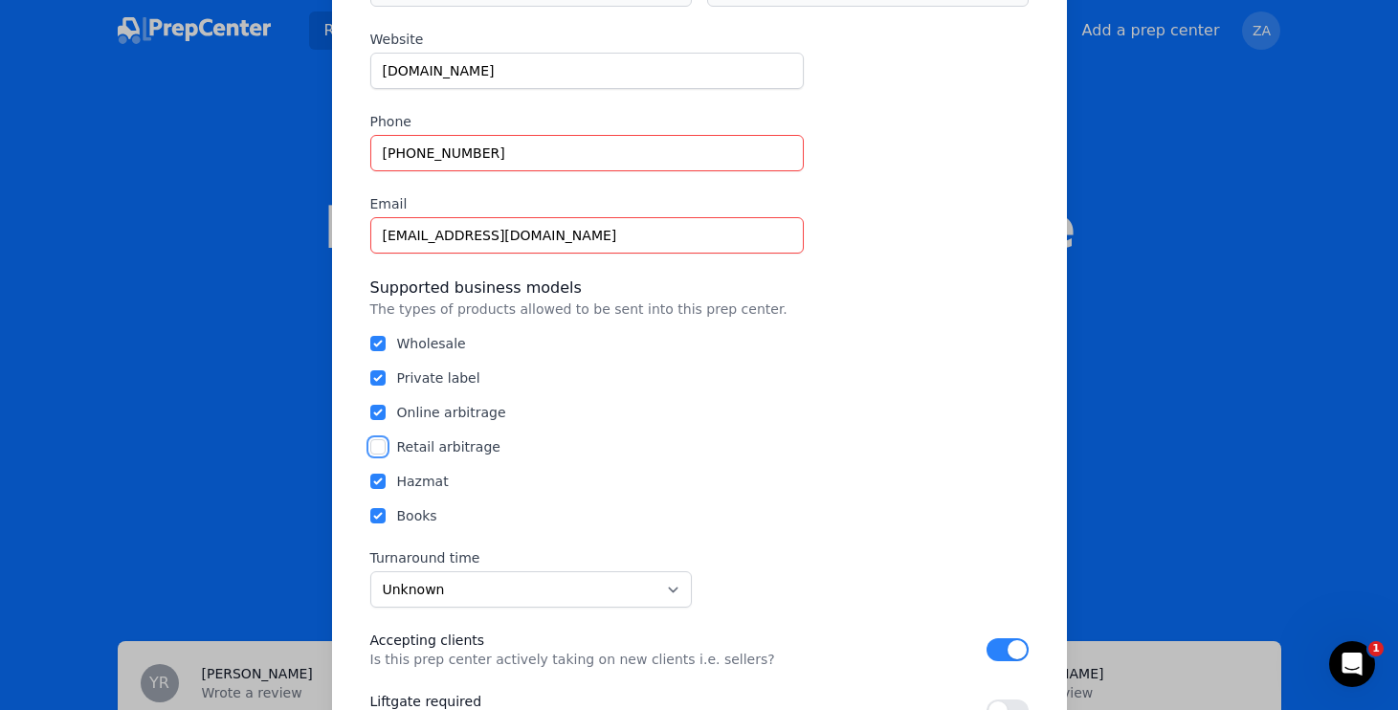
checkbox input "false"
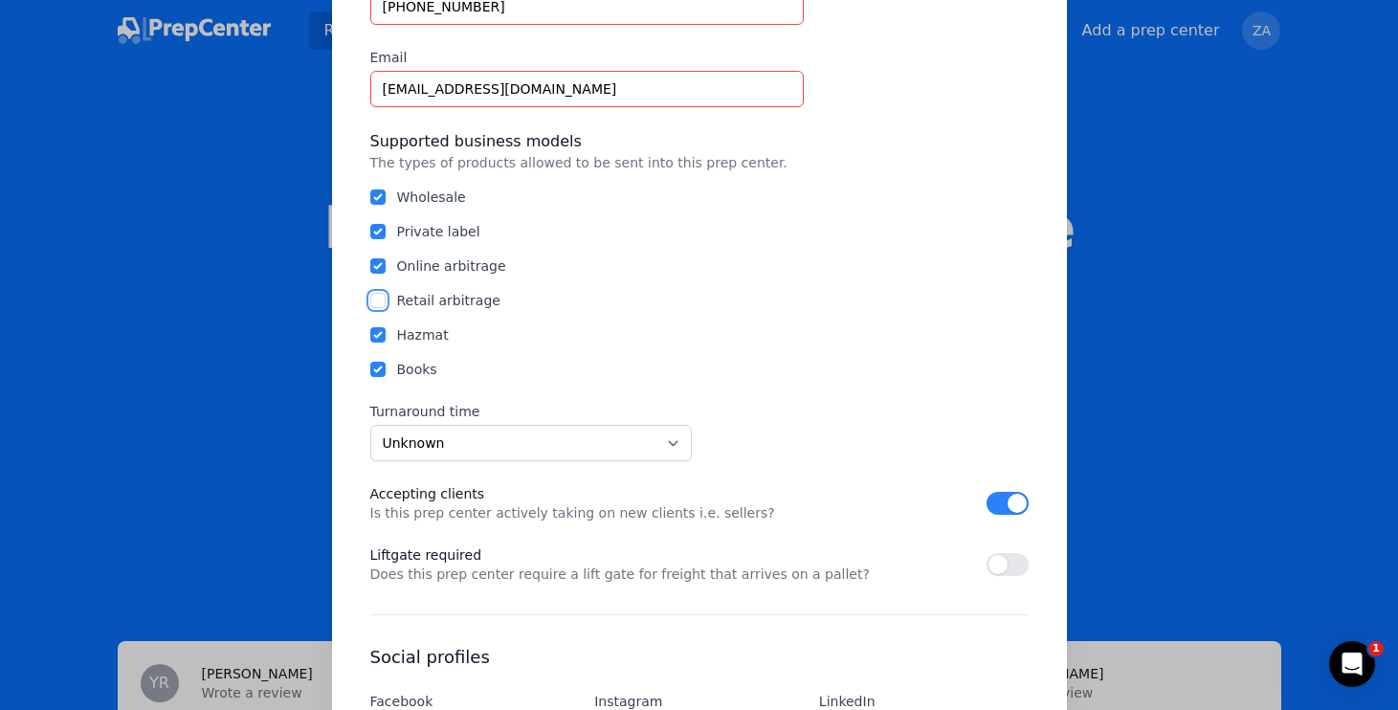
scroll to position [698, 0]
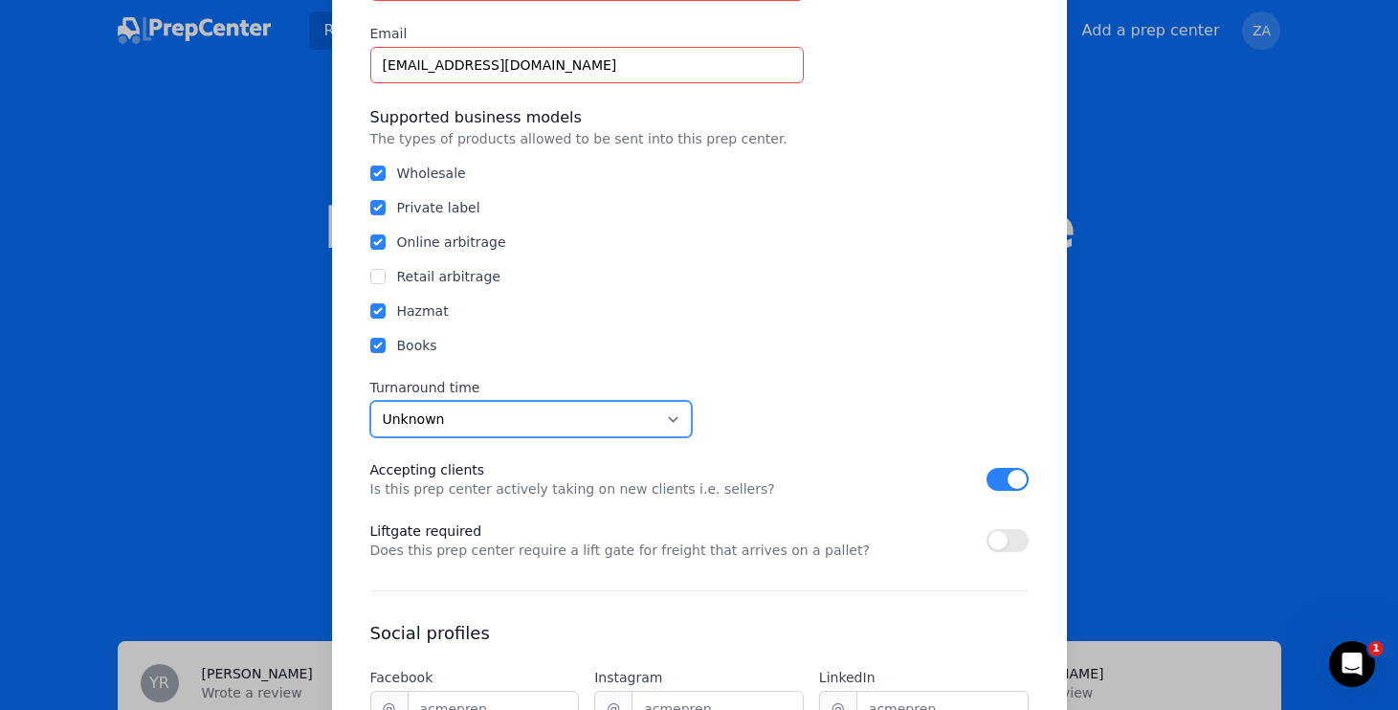
click at [572, 424] on select "Unknown Within 24 hours 24 to 48 hours 48 to 72 hours Over 72 hours" at bounding box center [531, 419] width 322 height 36
click at [537, 420] on select "Unknown Within 24 hours 24 to 48 hours 48 to 72 hours Over 72 hours" at bounding box center [531, 419] width 322 height 36
click at [518, 422] on select "Unknown Within 24 hours 24 to 48 hours 48 to 72 hours Over 72 hours" at bounding box center [531, 419] width 322 height 36
click at [501, 423] on select "Unknown Within 24 hours 24 to 48 hours 48 to 72 hours Over 72 hours" at bounding box center [531, 419] width 322 height 36
select select "24to48"
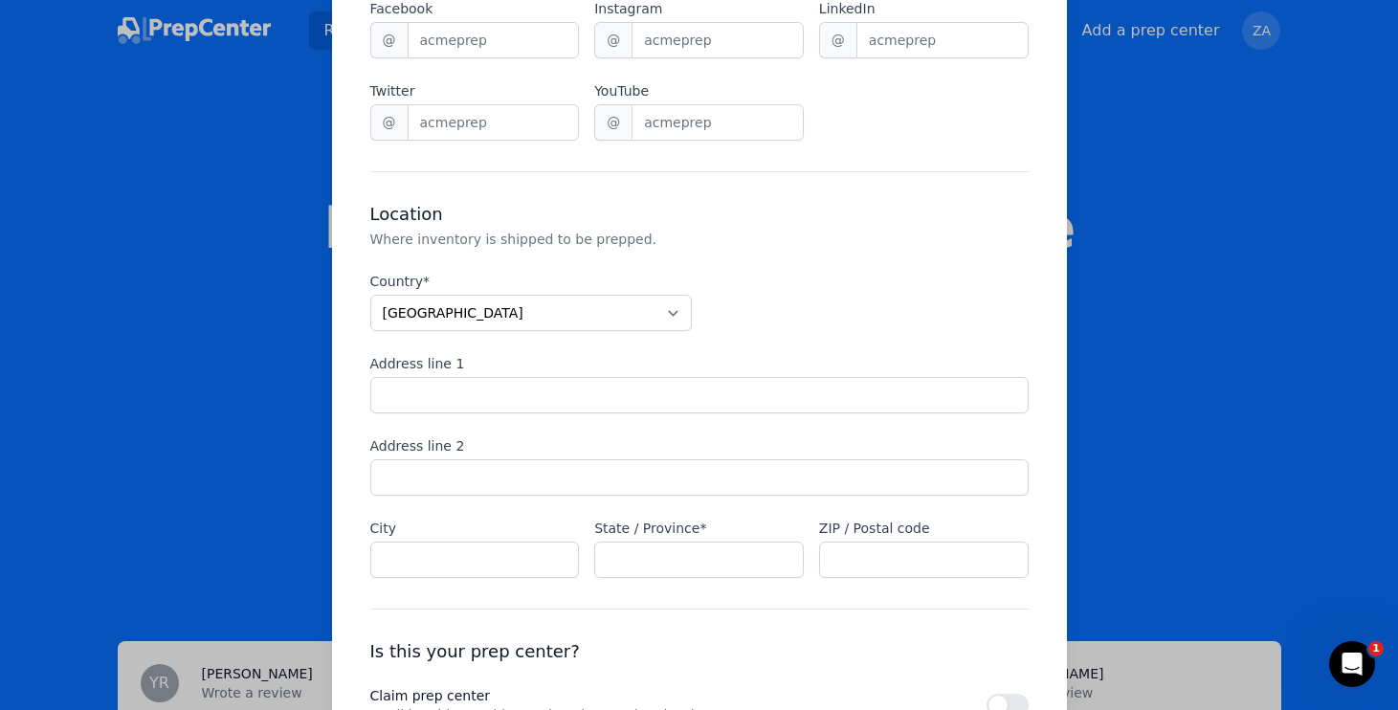
scroll to position [1379, 0]
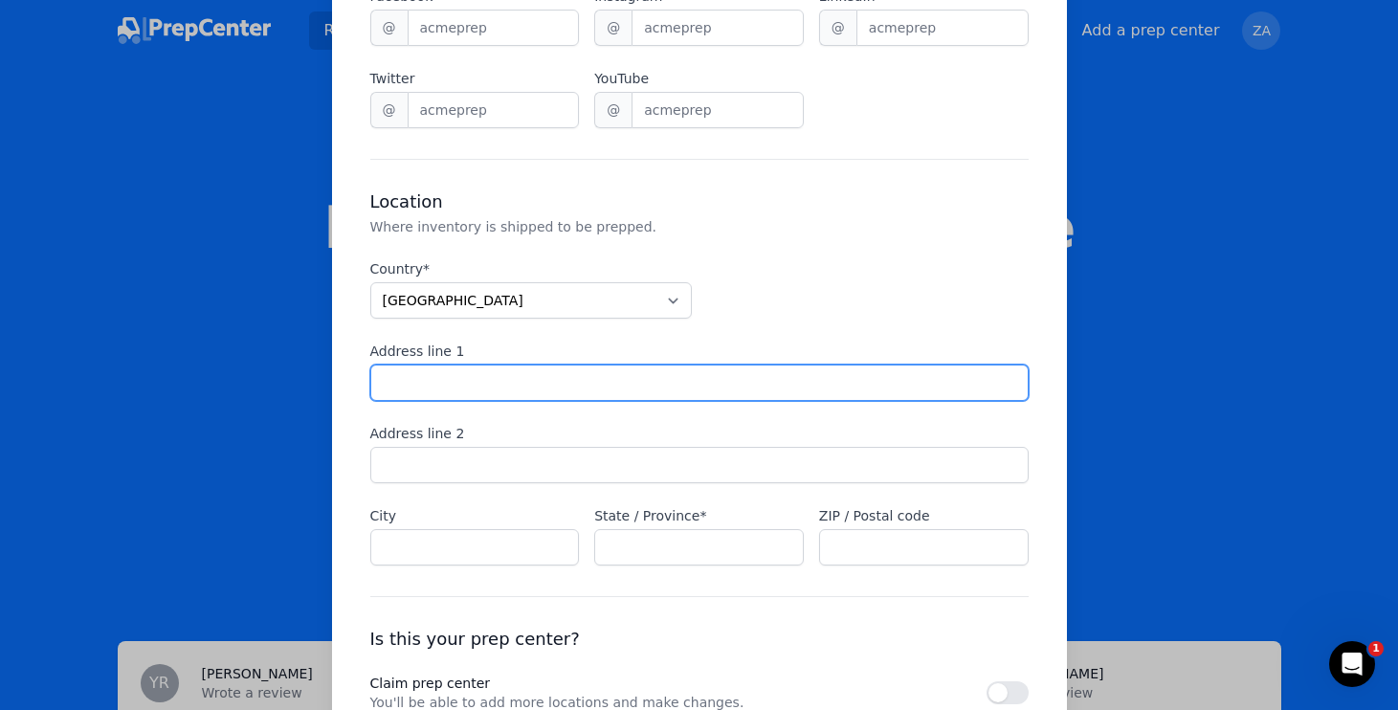
click at [509, 379] on input "Address line 1" at bounding box center [699, 383] width 658 height 36
type input "1736 Dutch Mill Rd"
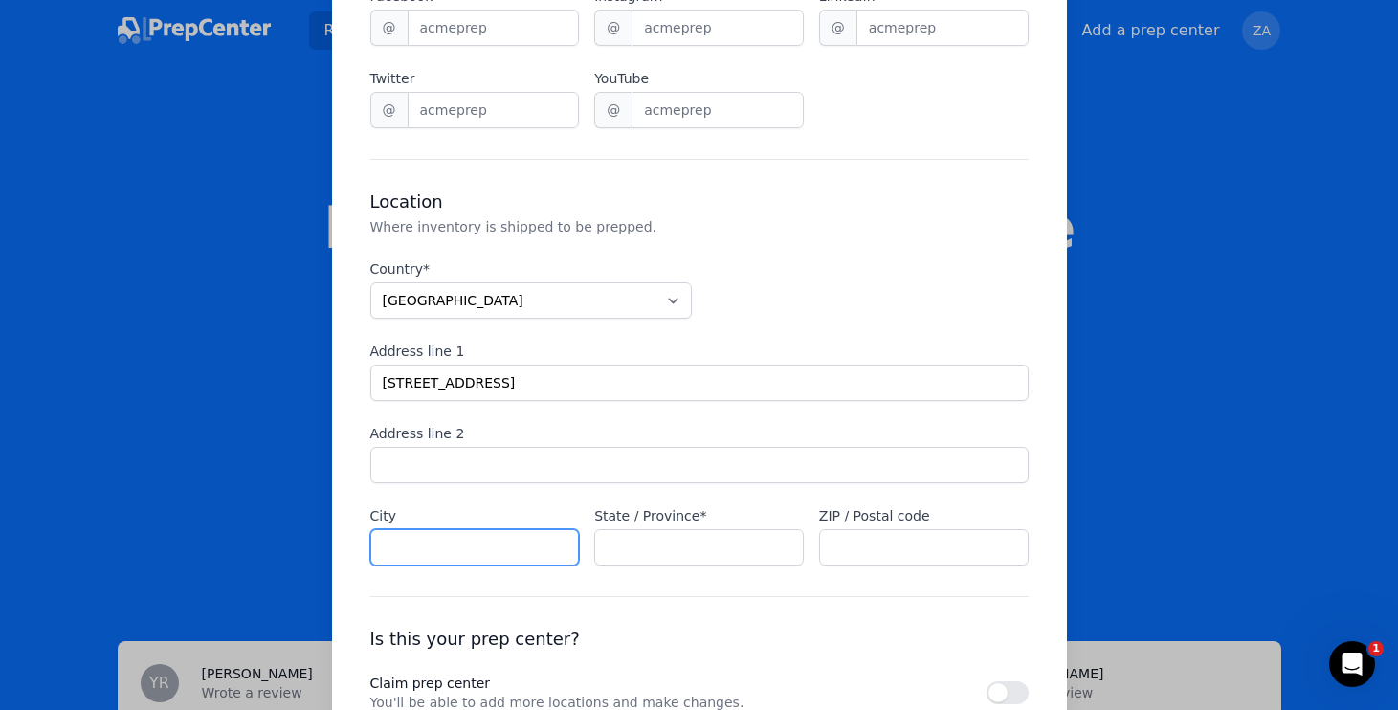
type input "FRANKLINVILLE"
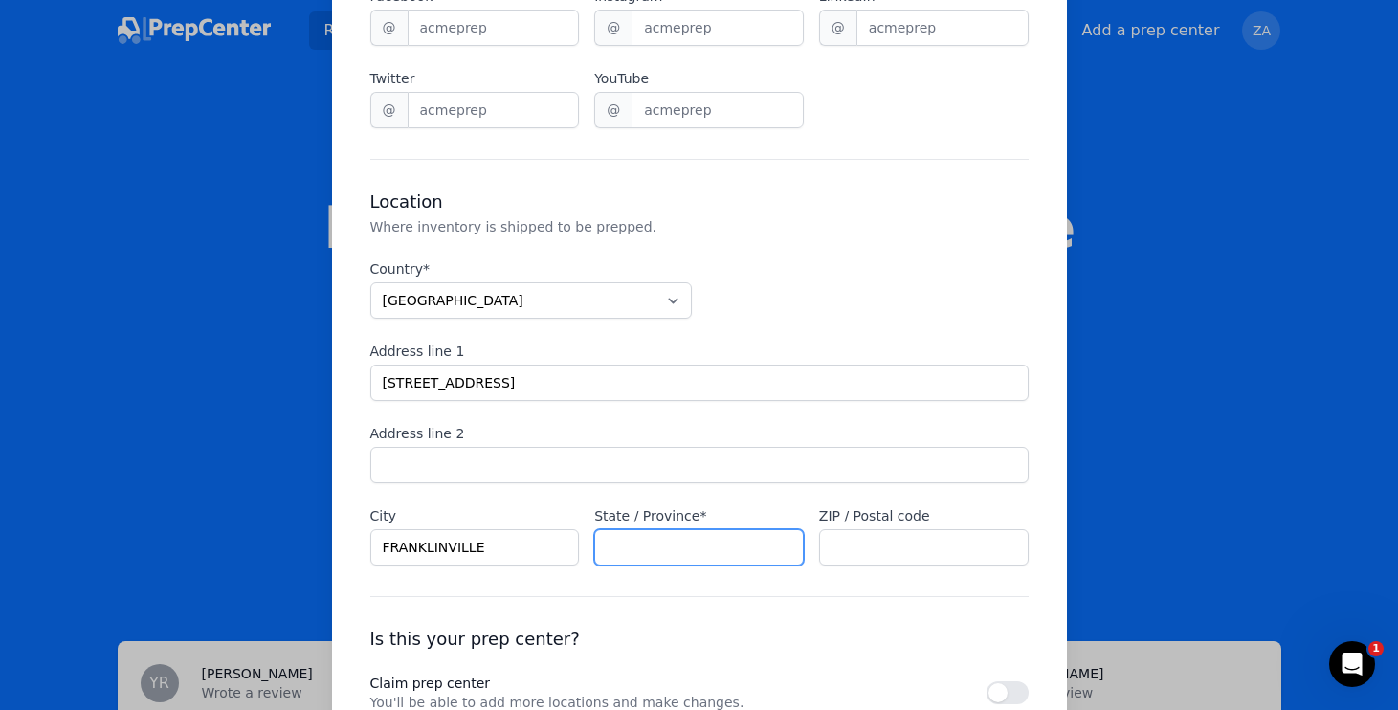
type input "NEW JERSEY"
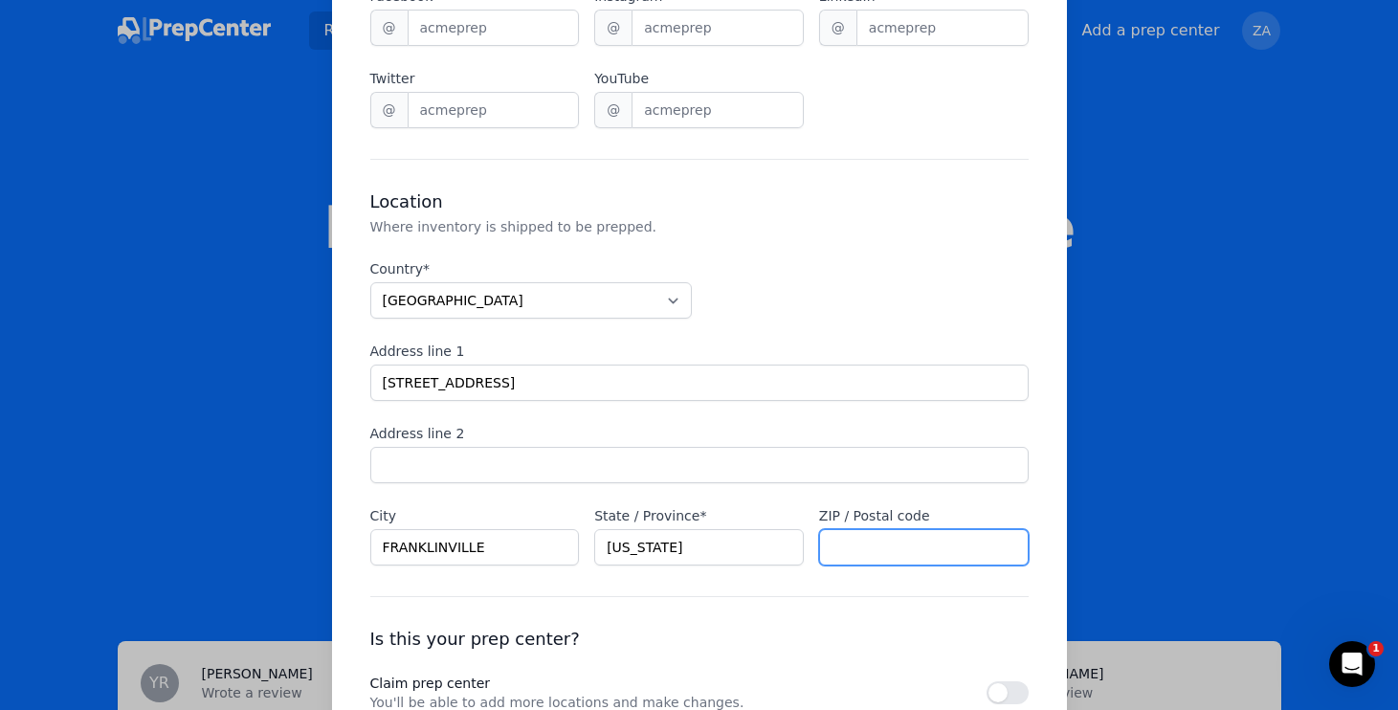
type input "08322"
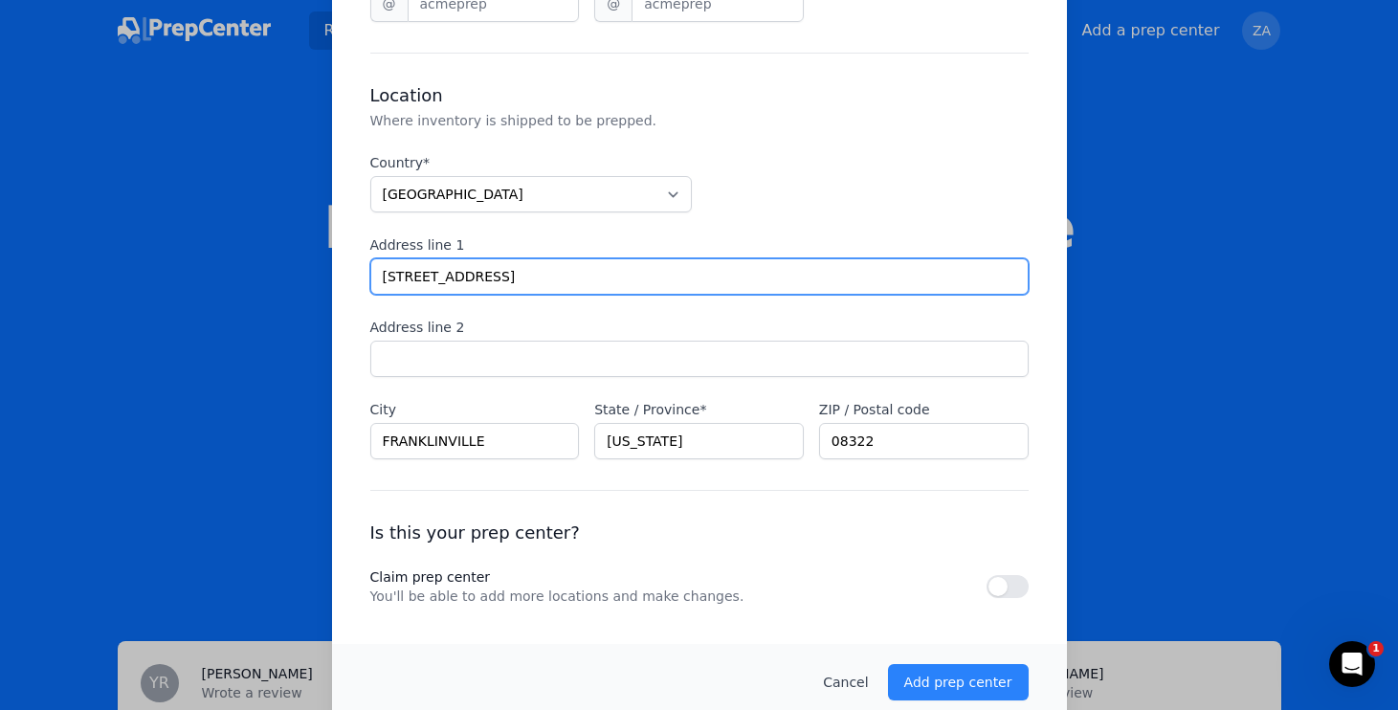
scroll to position [1511, 0]
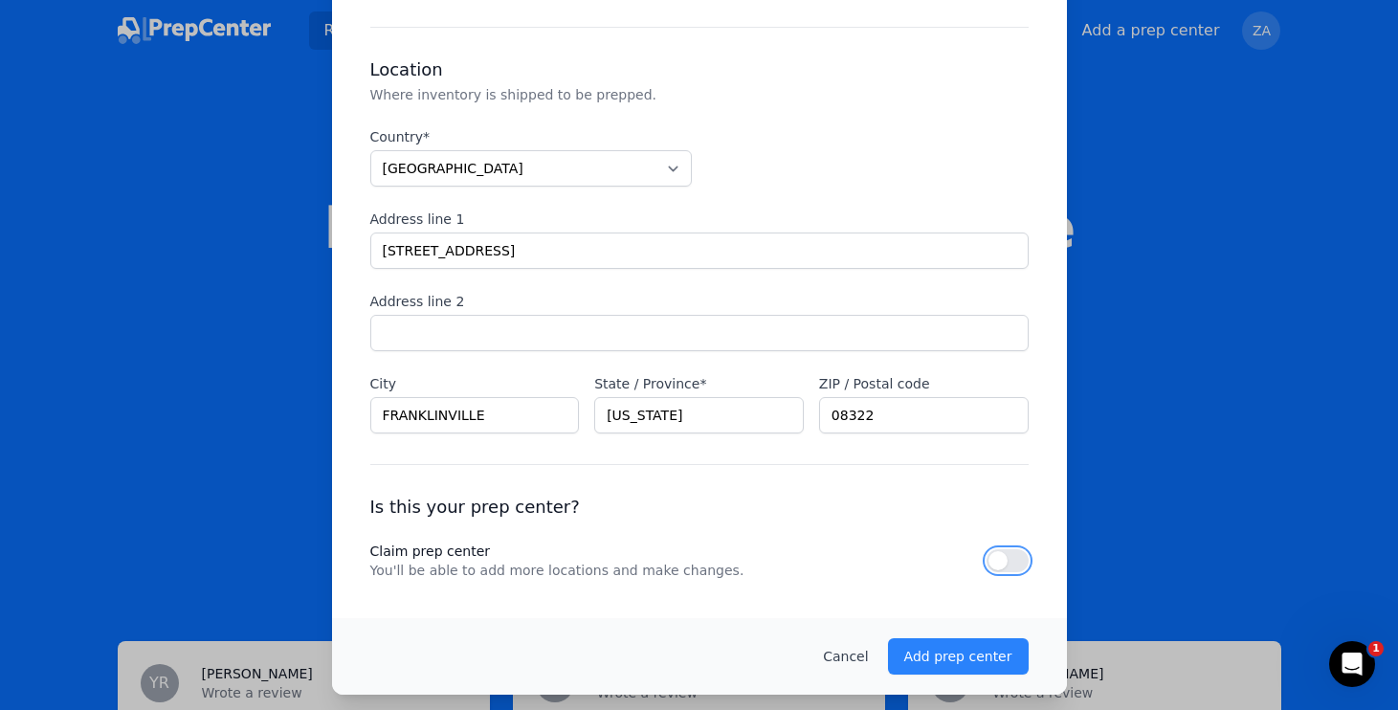
click at [1009, 560] on button "button" at bounding box center [1008, 560] width 42 height 23
click at [959, 655] on p "Add prep center" at bounding box center [958, 656] width 108 height 19
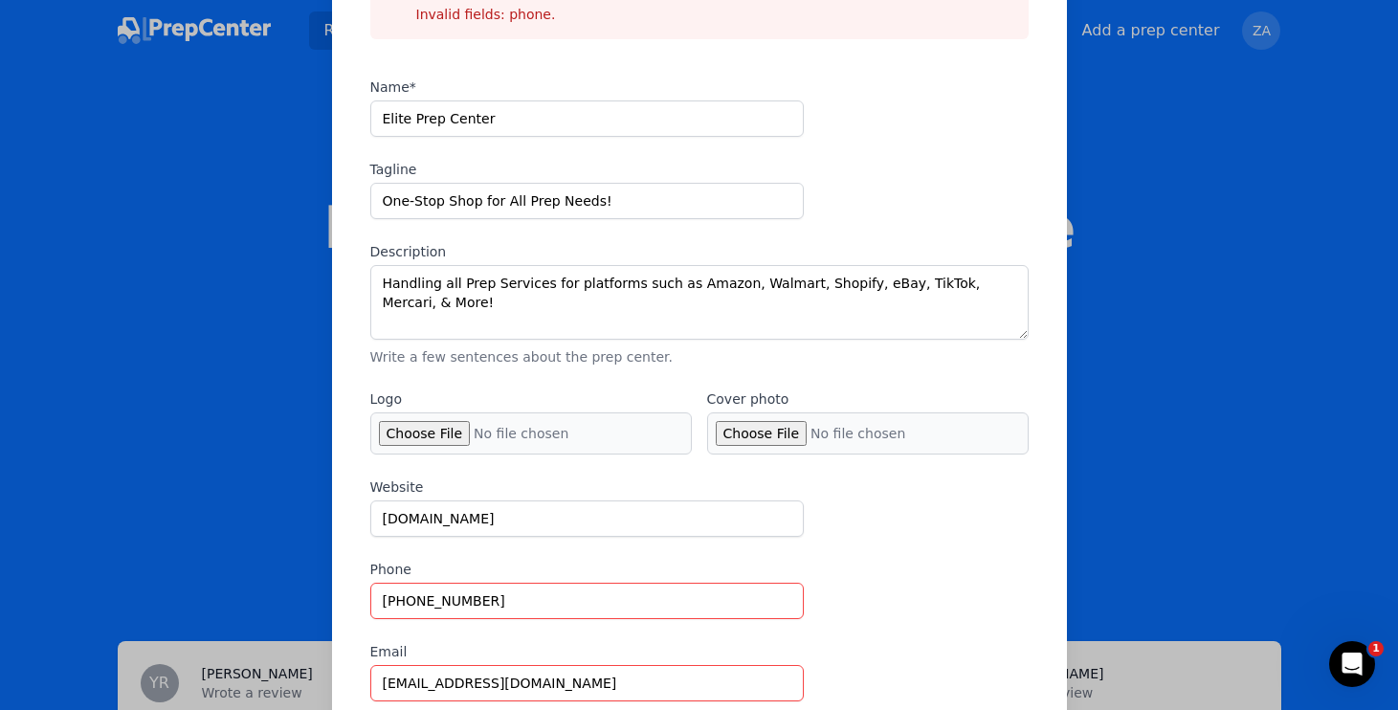
scroll to position [157, 0]
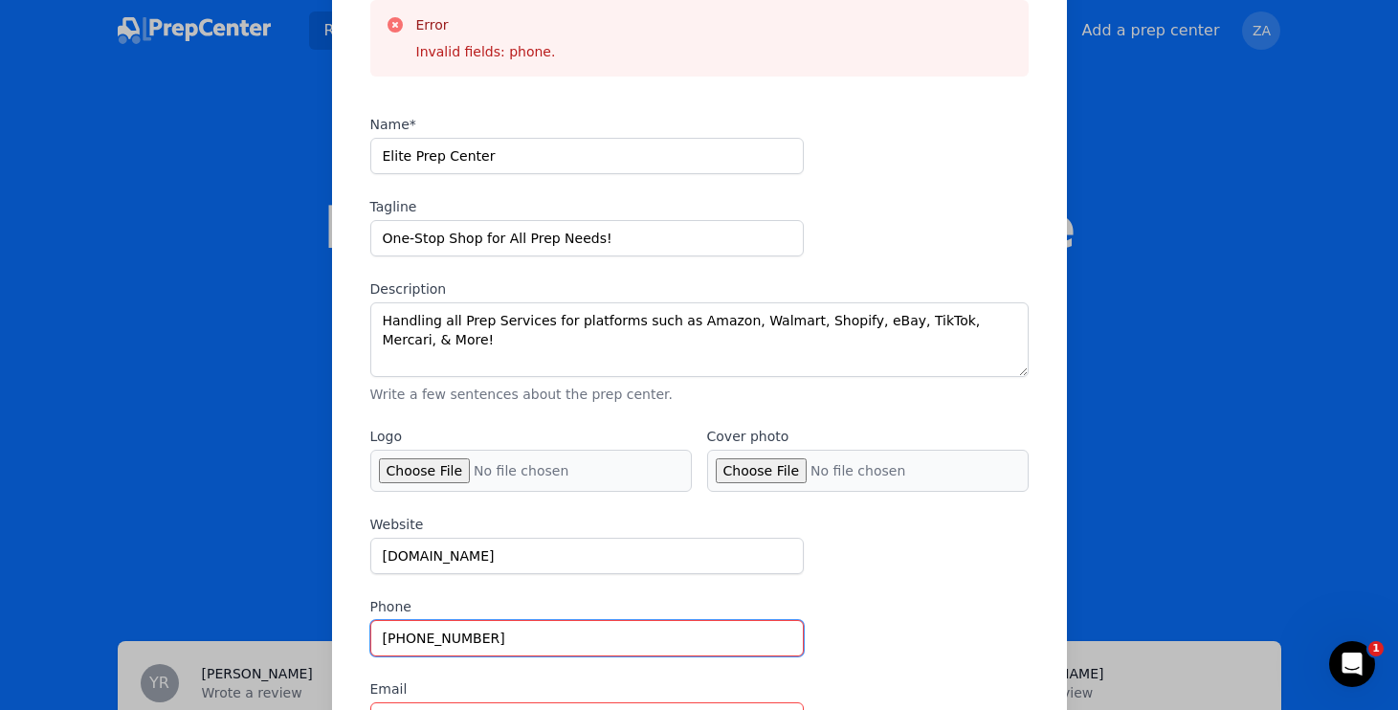
drag, startPoint x: 511, startPoint y: 643, endPoint x: 181, endPoint y: 619, distance: 331.0
type input "1"
type input "1 (609) 257-2430"
click at [926, 522] on div "Website www.eliteprepcenter.com Phone 1 (609) 257-2430 Email info@eliteprepcent…" at bounding box center [699, 627] width 658 height 224
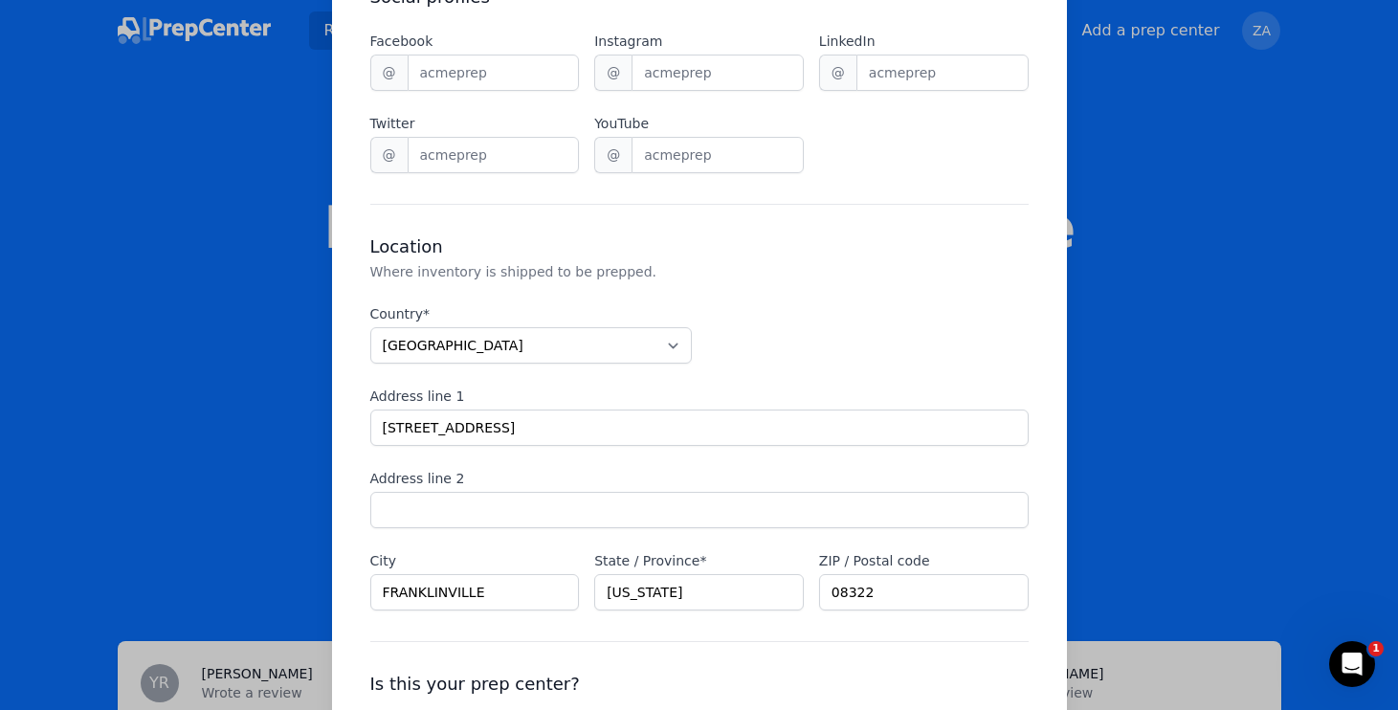
scroll to position [1626, 0]
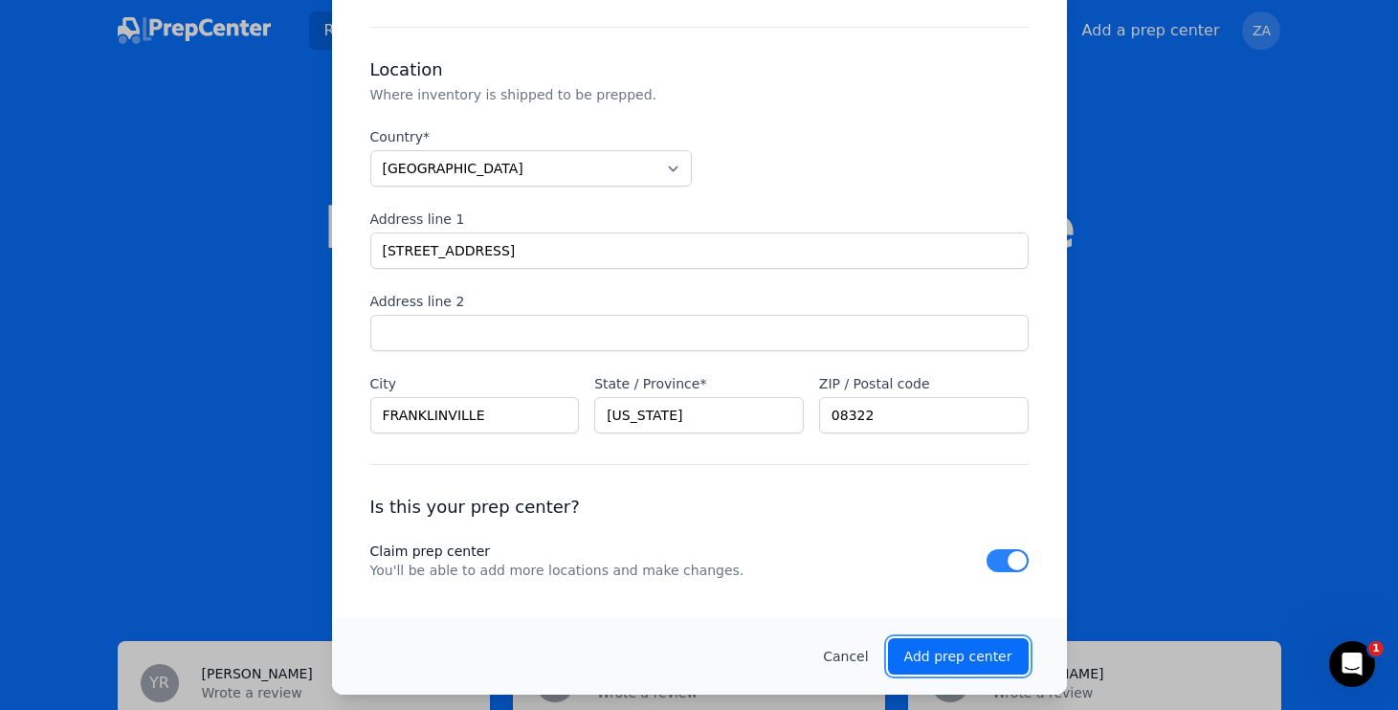
click at [973, 663] on p "Add prep center" at bounding box center [958, 656] width 108 height 19
checkbox input "false"
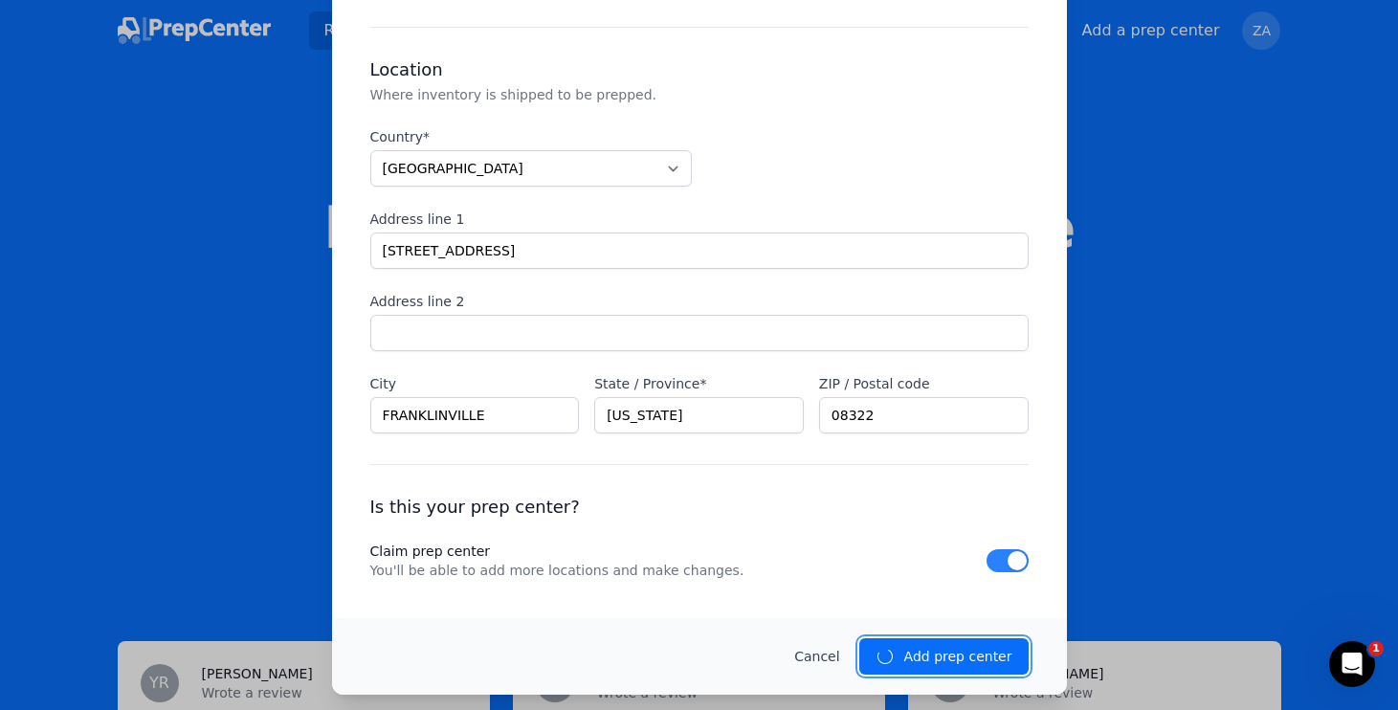
checkbox input "false"
select select "unknown"
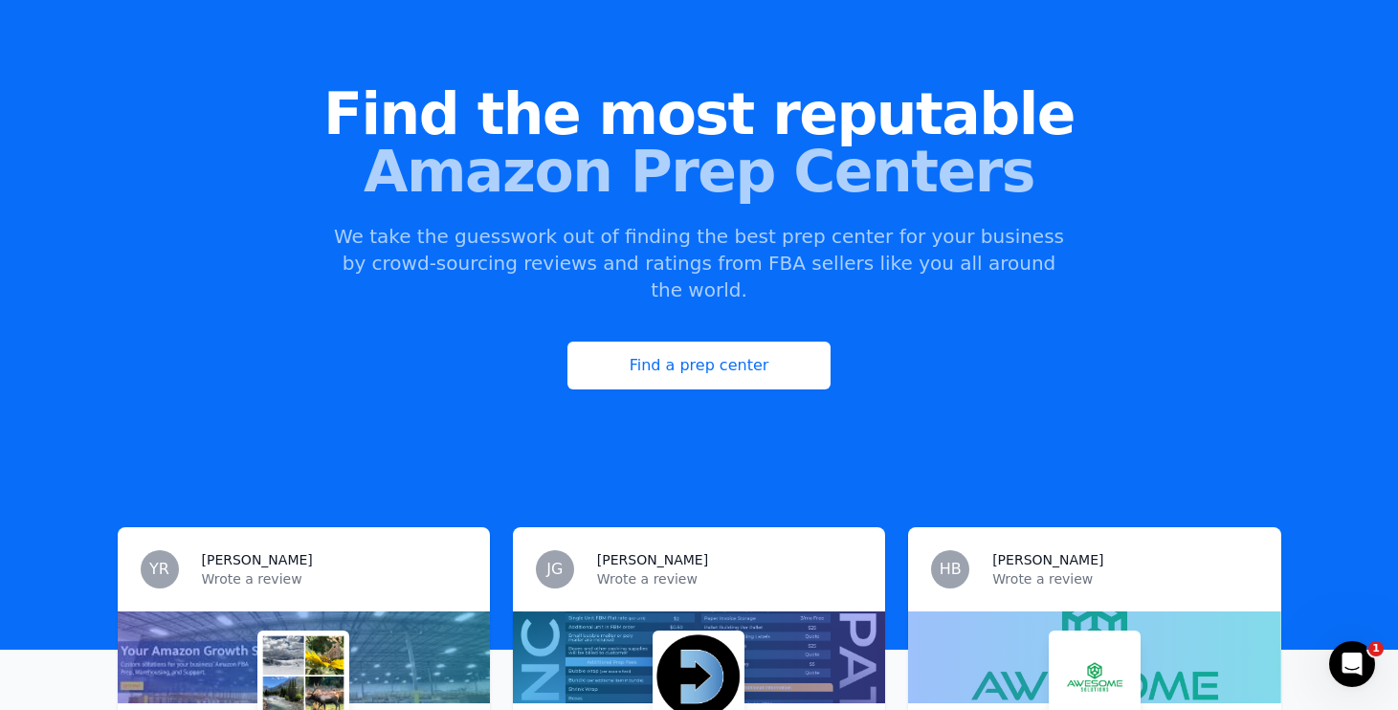
scroll to position [0, 0]
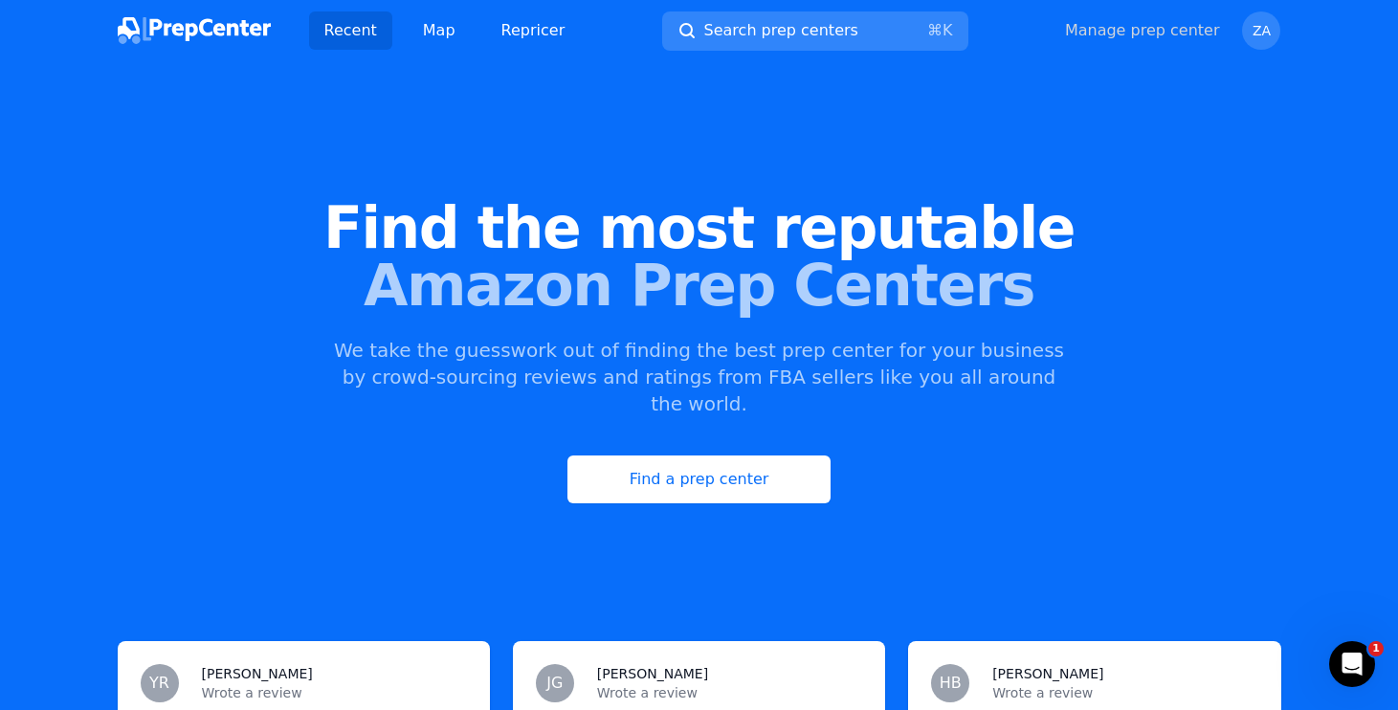
click at [1124, 35] on link "Manage prep center" at bounding box center [1142, 30] width 155 height 23
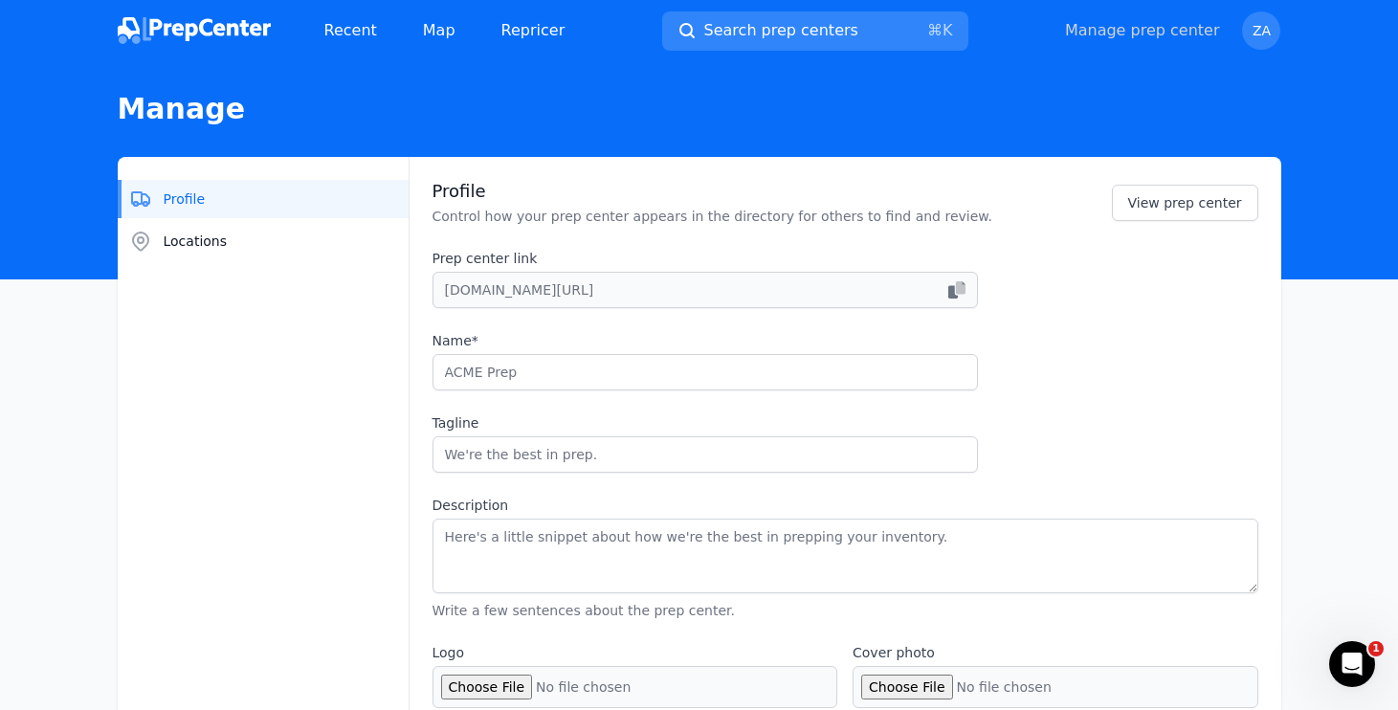
type input "Elite Prep Center"
type input "One-Stop Shop for All Prep Needs!"
type textarea "Handling all Prep Services for platforms such as Amazon, Walmart, Shopify, eBay…"
type input "www.eliteprepcenter.com"
type input "1 (609) 257-2430"
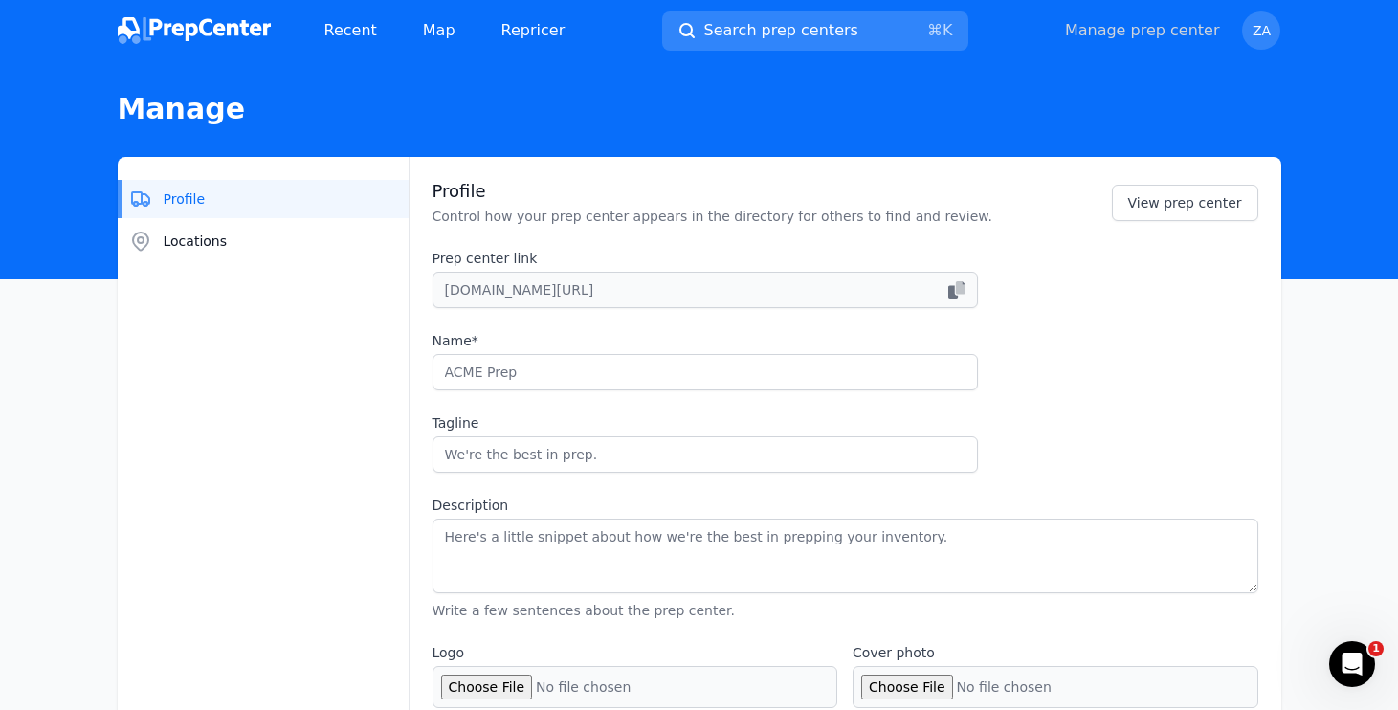
type input "info@eliteprepcenter.com"
checkbox input "true"
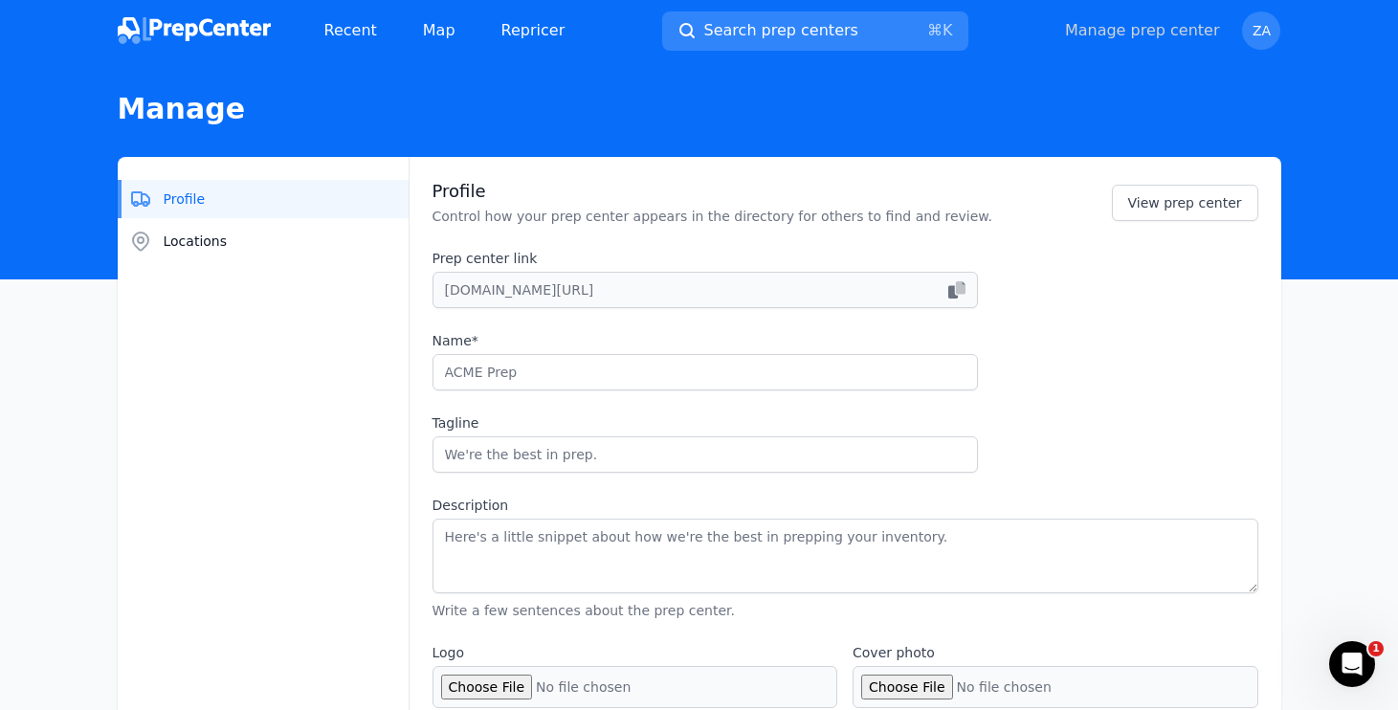
checkbox input "true"
select select "24to48"
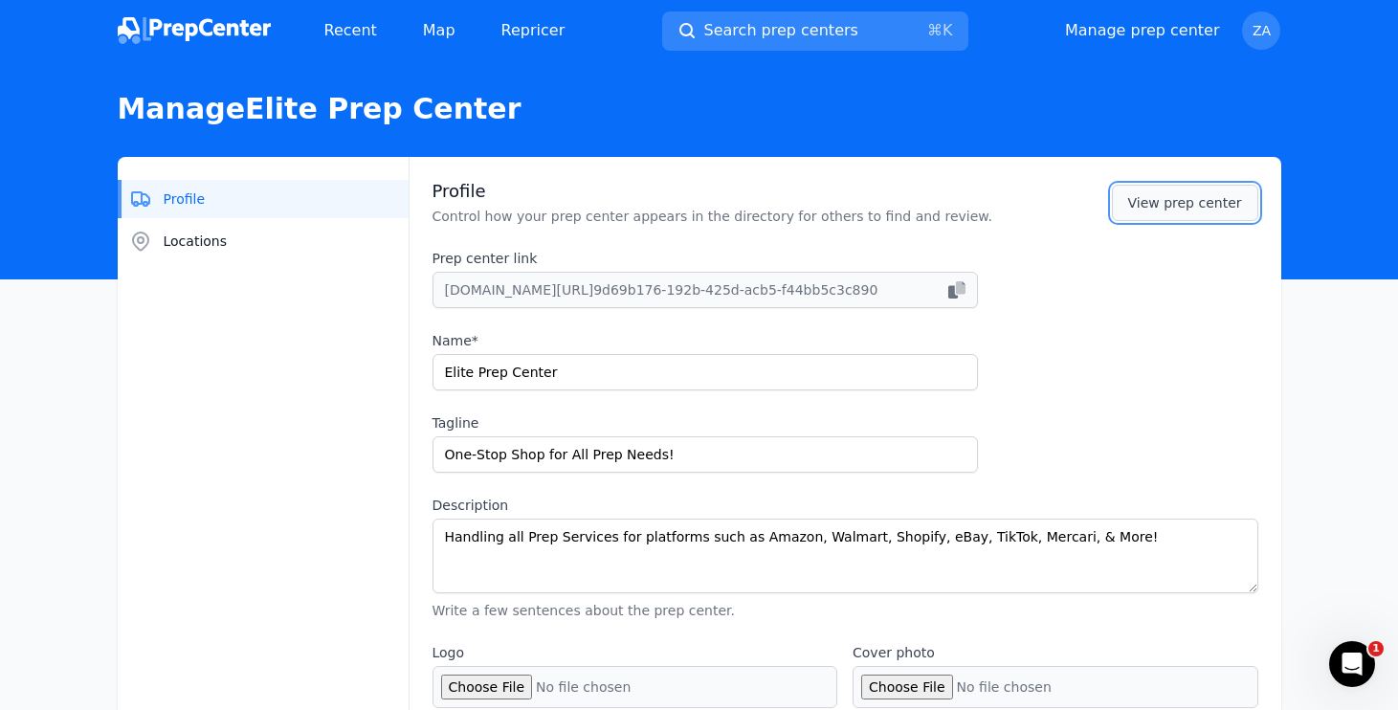
click at [1156, 200] on link "View prep center" at bounding box center [1185, 203] width 146 height 36
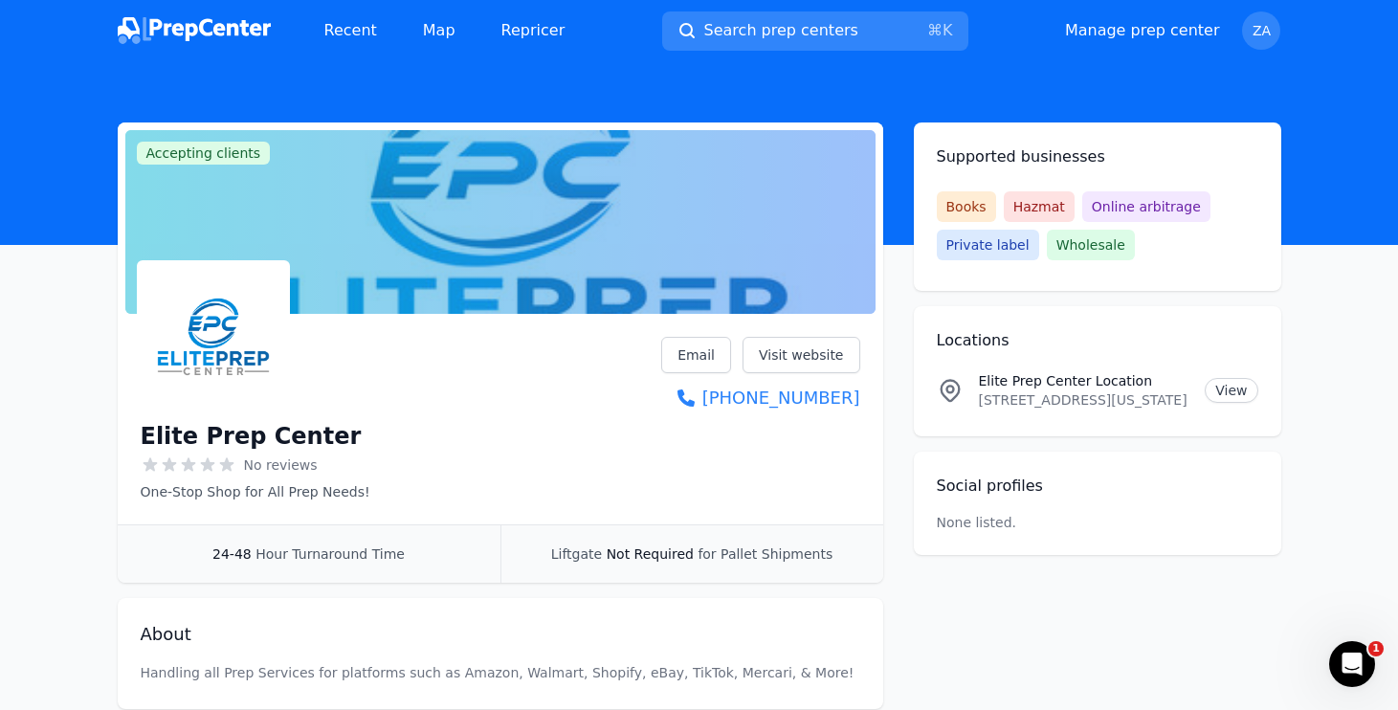
click at [466, 219] on div at bounding box center [500, 222] width 750 height 184
click at [488, 216] on div at bounding box center [500, 222] width 750 height 184
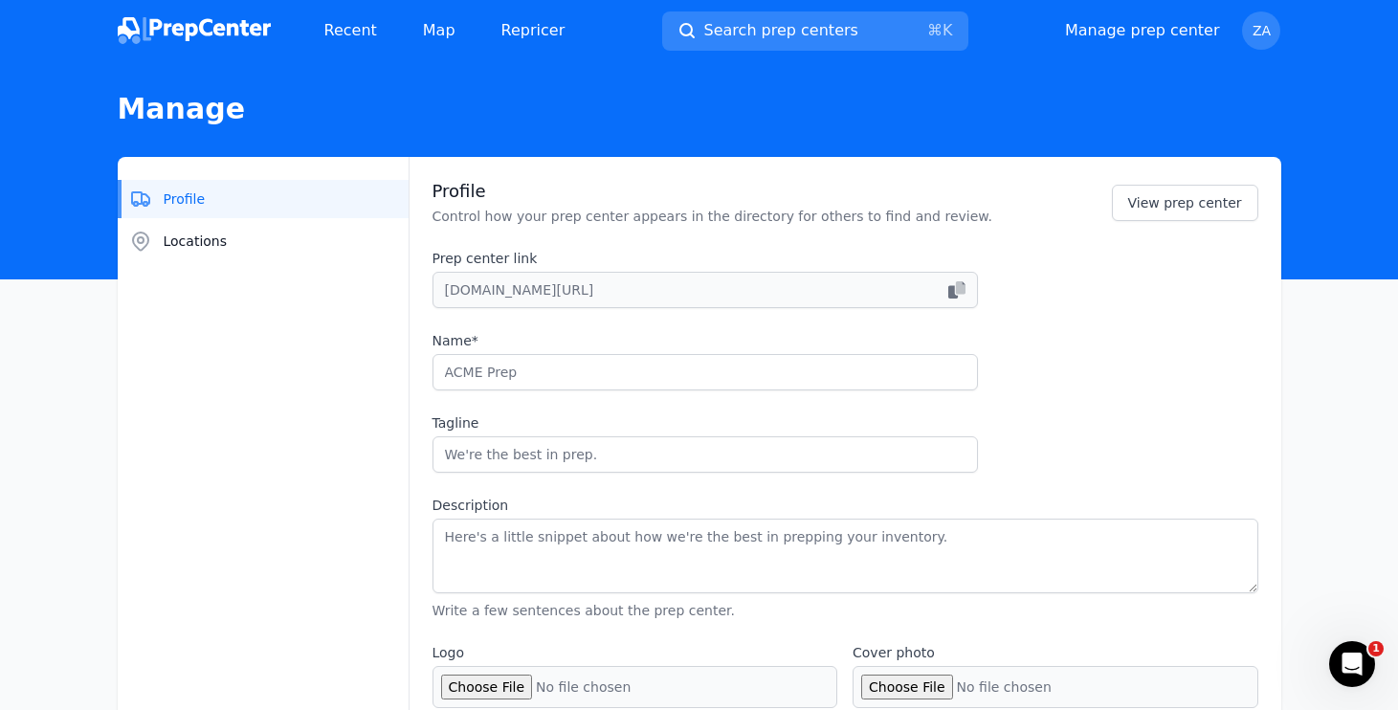
type input "Elite Prep Center"
type input "One-Stop Shop for All Prep Needs!"
type textarea "Handling all Prep Services for platforms such as Amazon, Walmart, Shopify, eBay…"
type input "www.eliteprepcenter.com"
type input "1 (609) 257-2430"
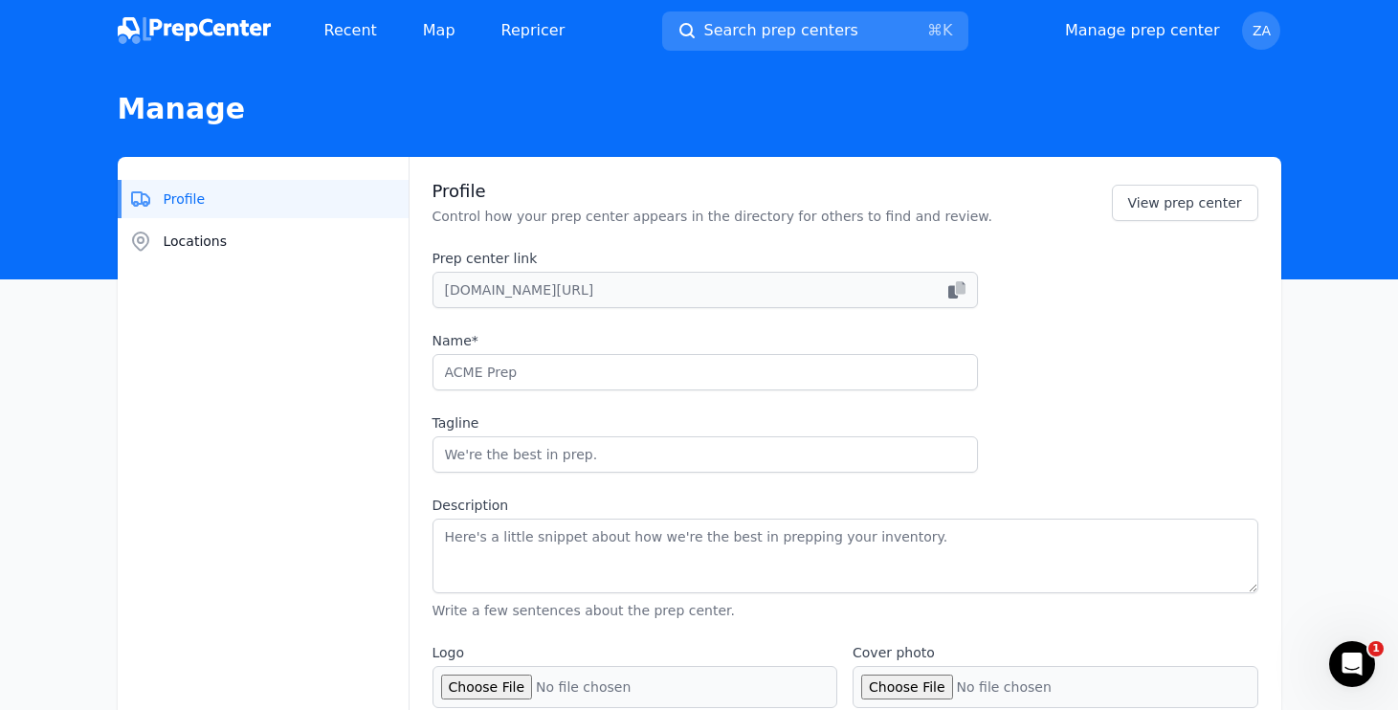
type input "info@eliteprepcenter.com"
checkbox input "true"
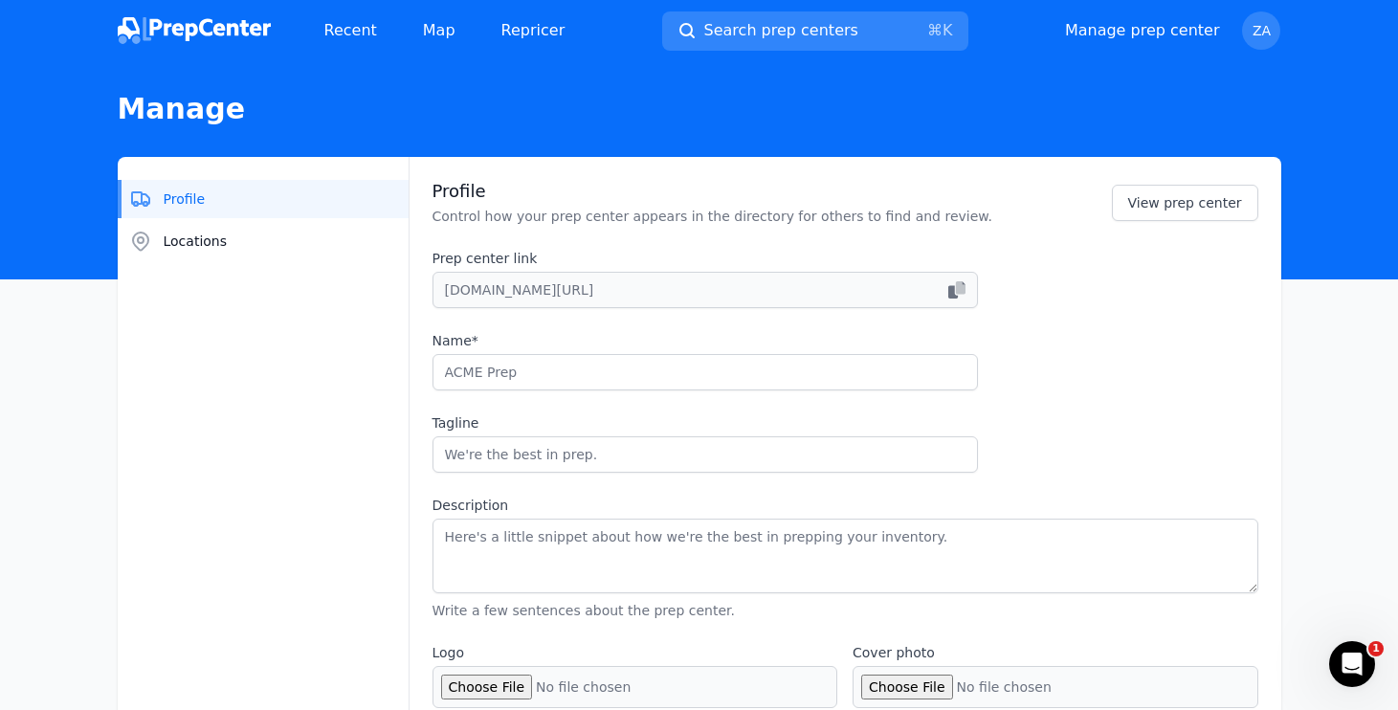
checkbox input "true"
select select "24to48"
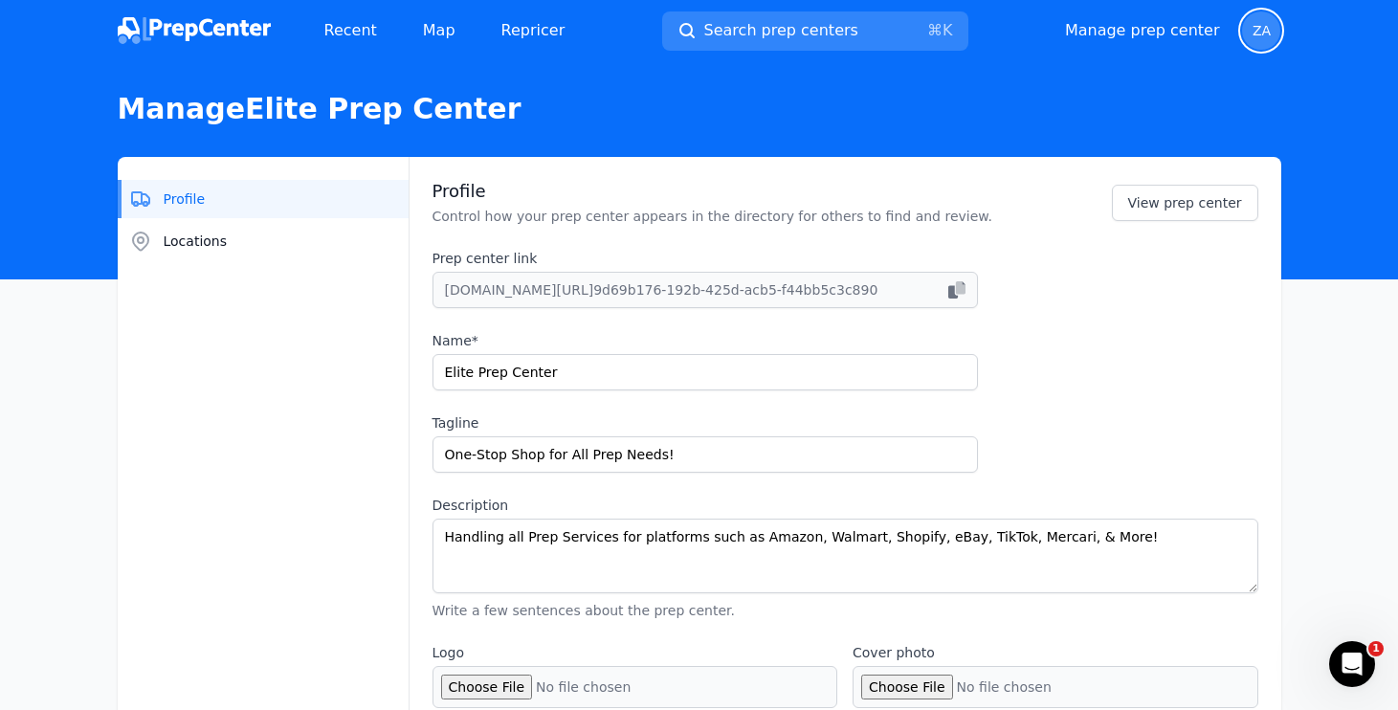
click at [1259, 47] on span "ZA" at bounding box center [1261, 30] width 38 height 38
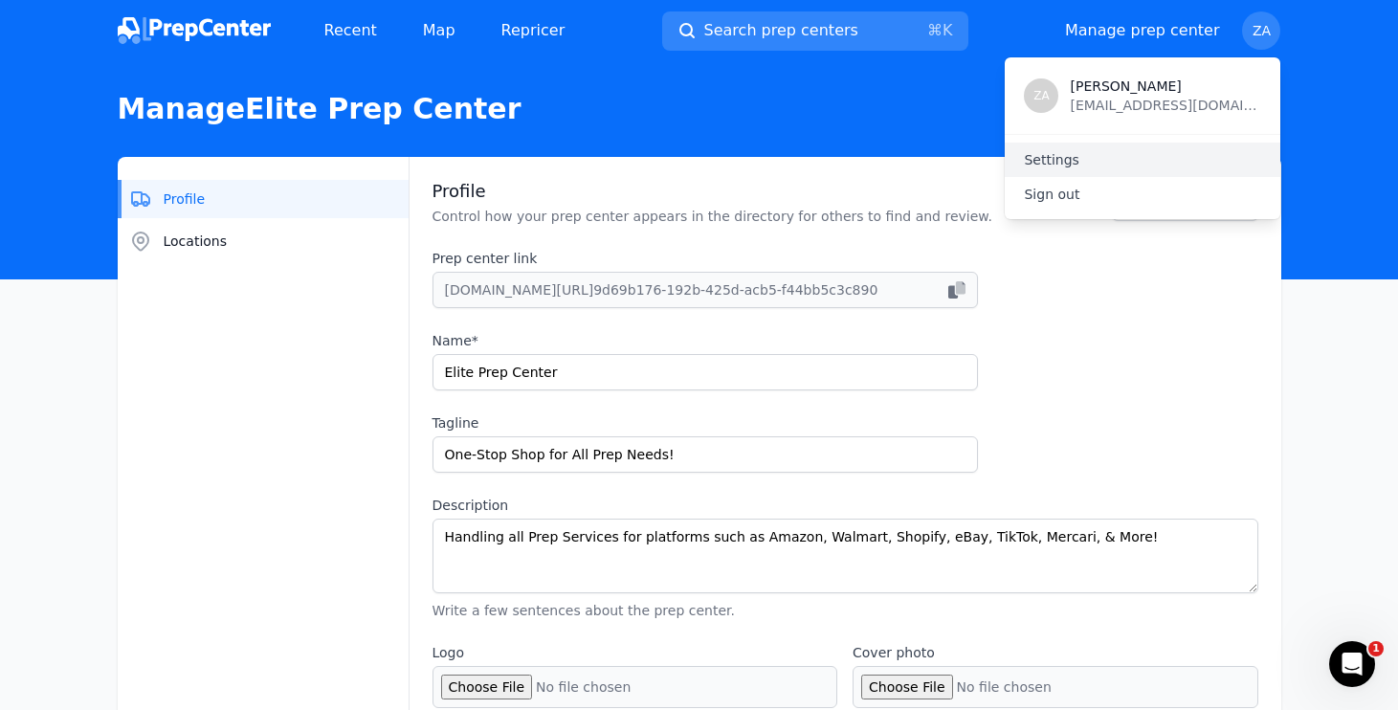
click at [1127, 160] on link "Settings" at bounding box center [1143, 160] width 276 height 34
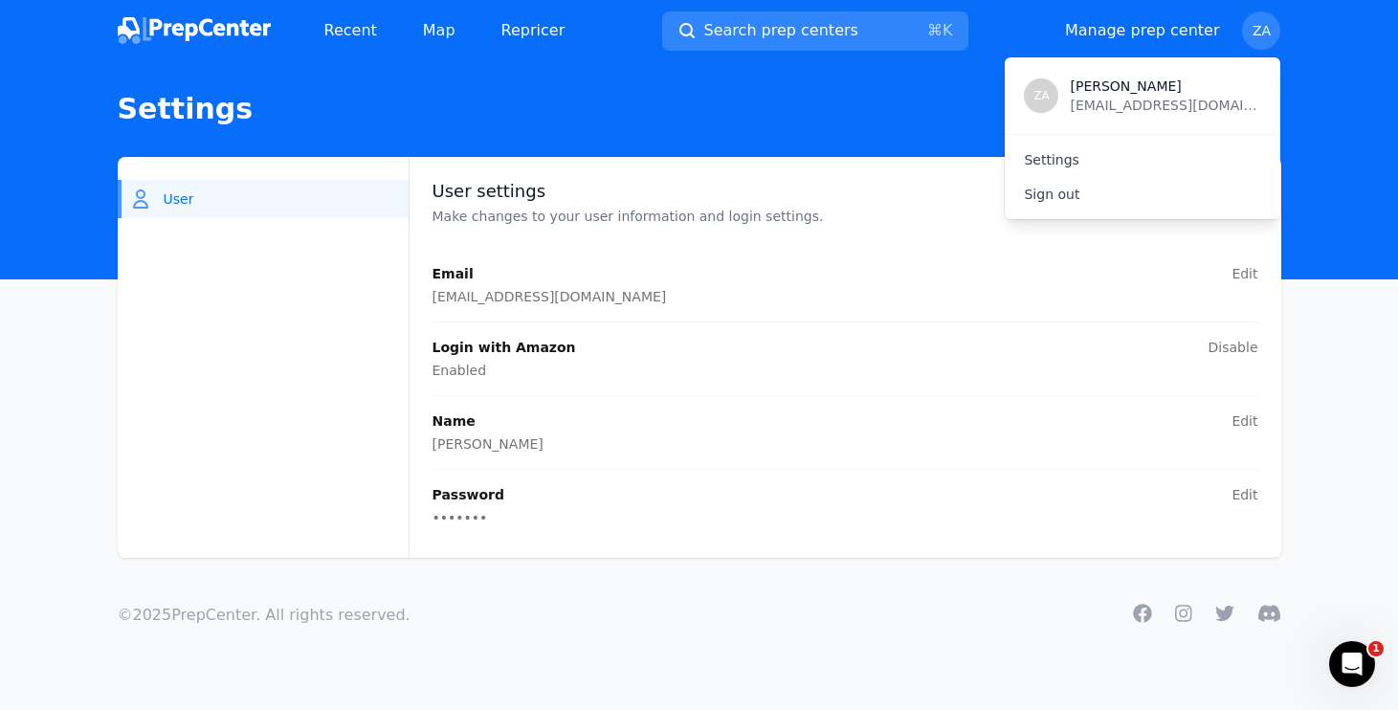
select select "24to48"
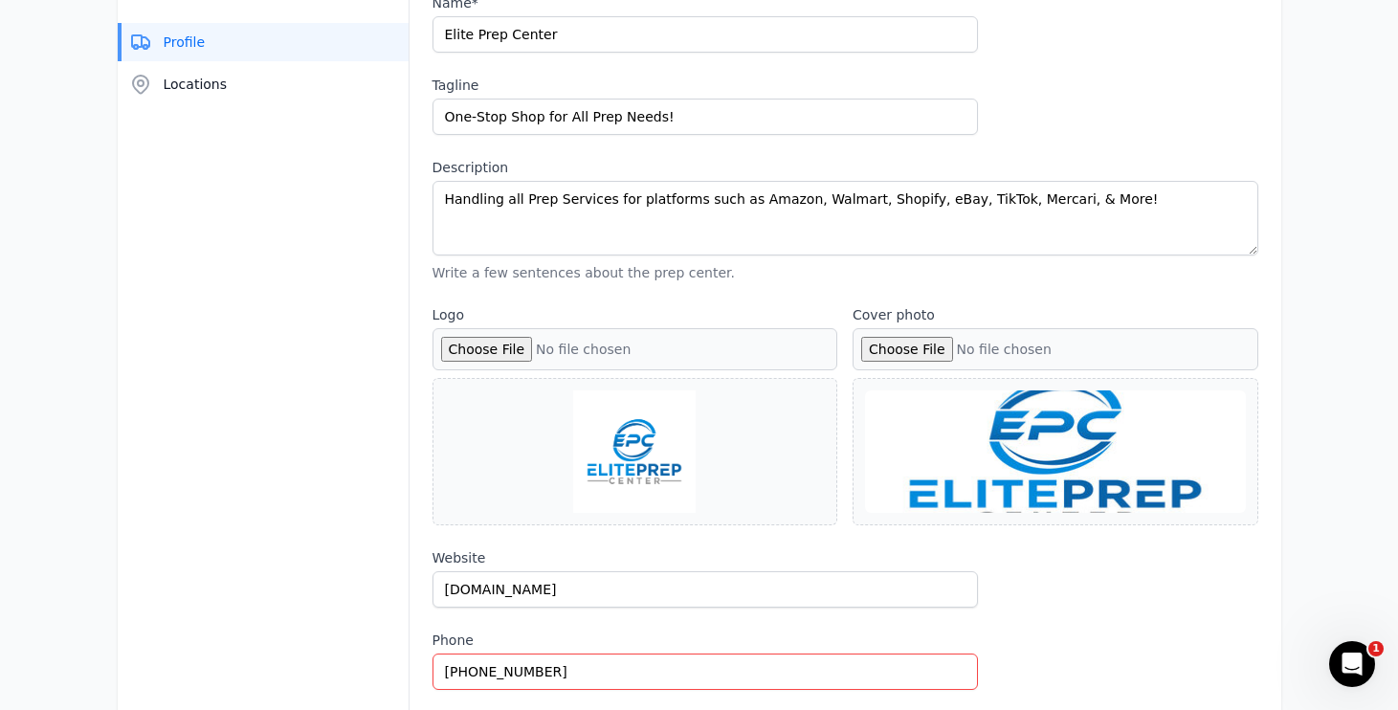
scroll to position [356, 0]
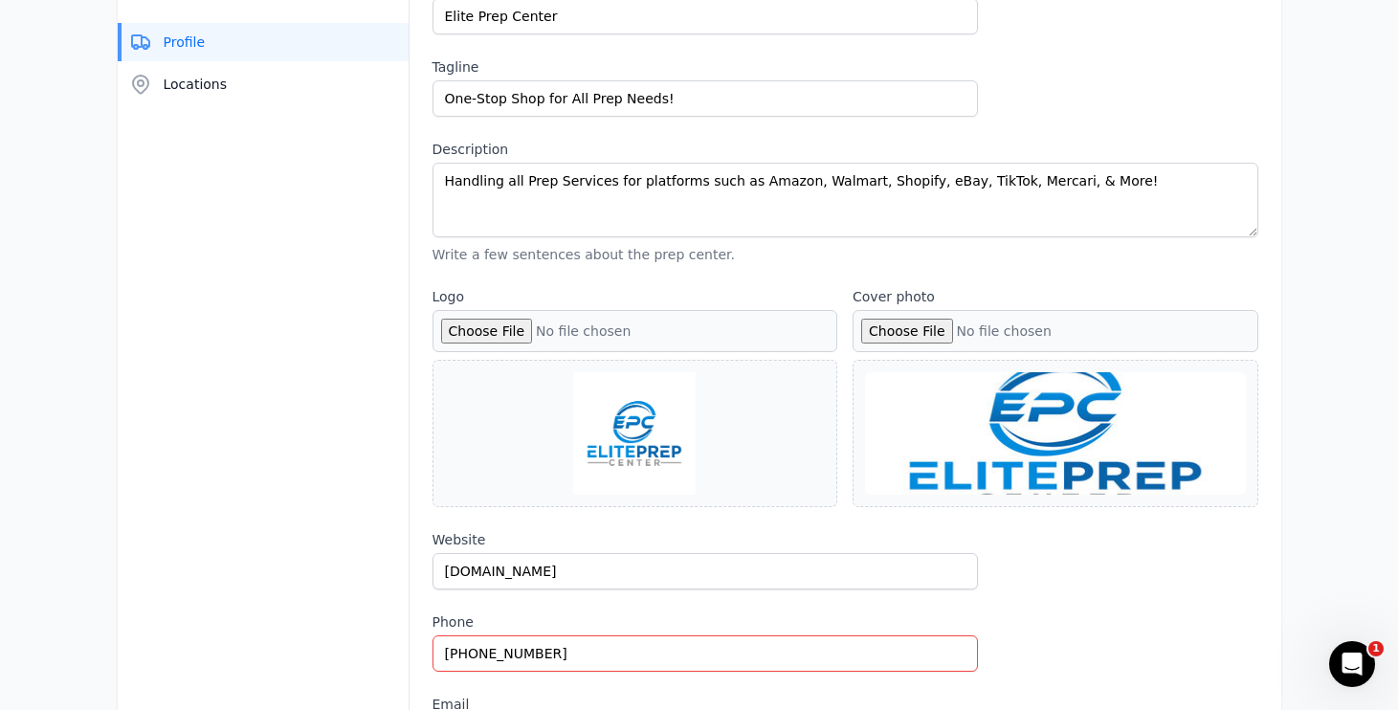
click at [918, 336] on input "Cover photo" at bounding box center [1056, 331] width 406 height 42
type input "C:\fakepath\Elite Prep Center Logo Adjusted (1).jpg"
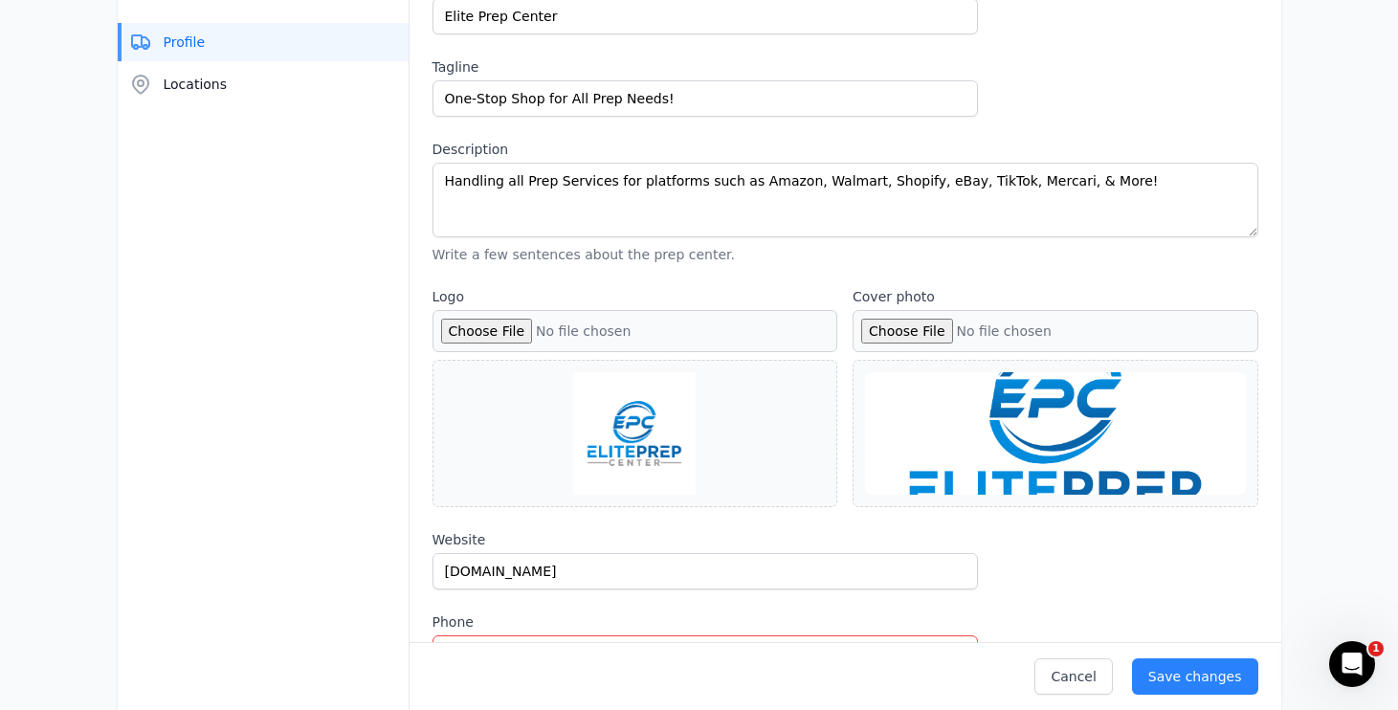
click at [1077, 454] on div at bounding box center [1055, 433] width 381 height 122
click at [1191, 670] on div "Save changes" at bounding box center [1195, 676] width 94 height 19
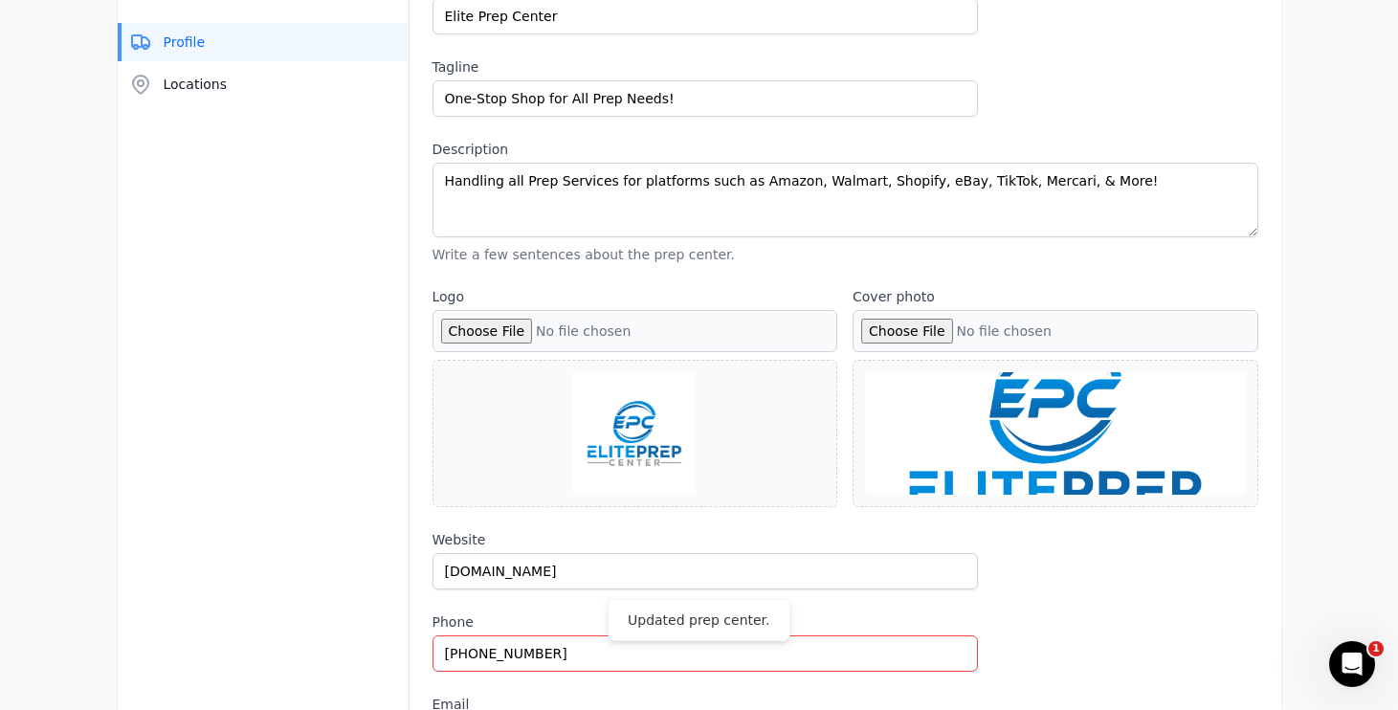
scroll to position [0, 0]
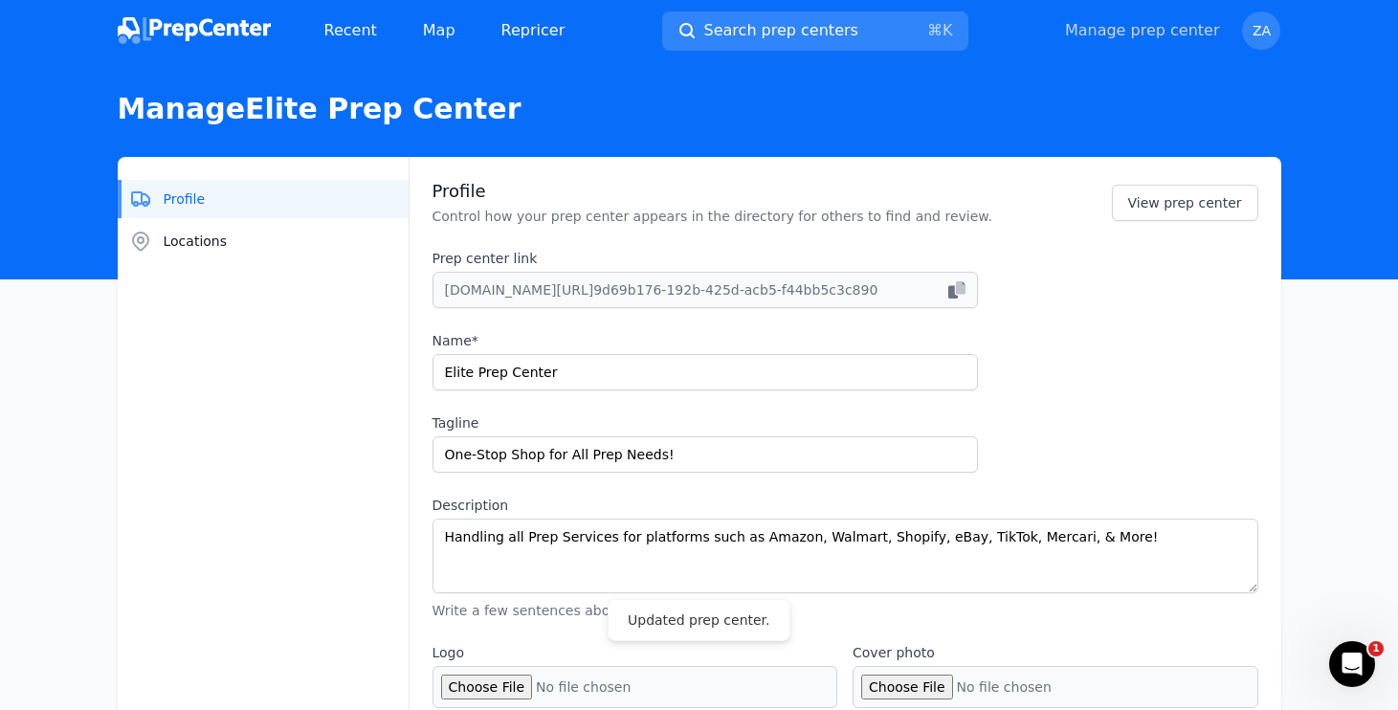
click at [1160, 30] on link "Manage prep center" at bounding box center [1142, 30] width 155 height 23
click at [1152, 35] on link "Manage prep center" at bounding box center [1142, 30] width 155 height 23
click at [1275, 39] on span "ZA" at bounding box center [1261, 30] width 38 height 38
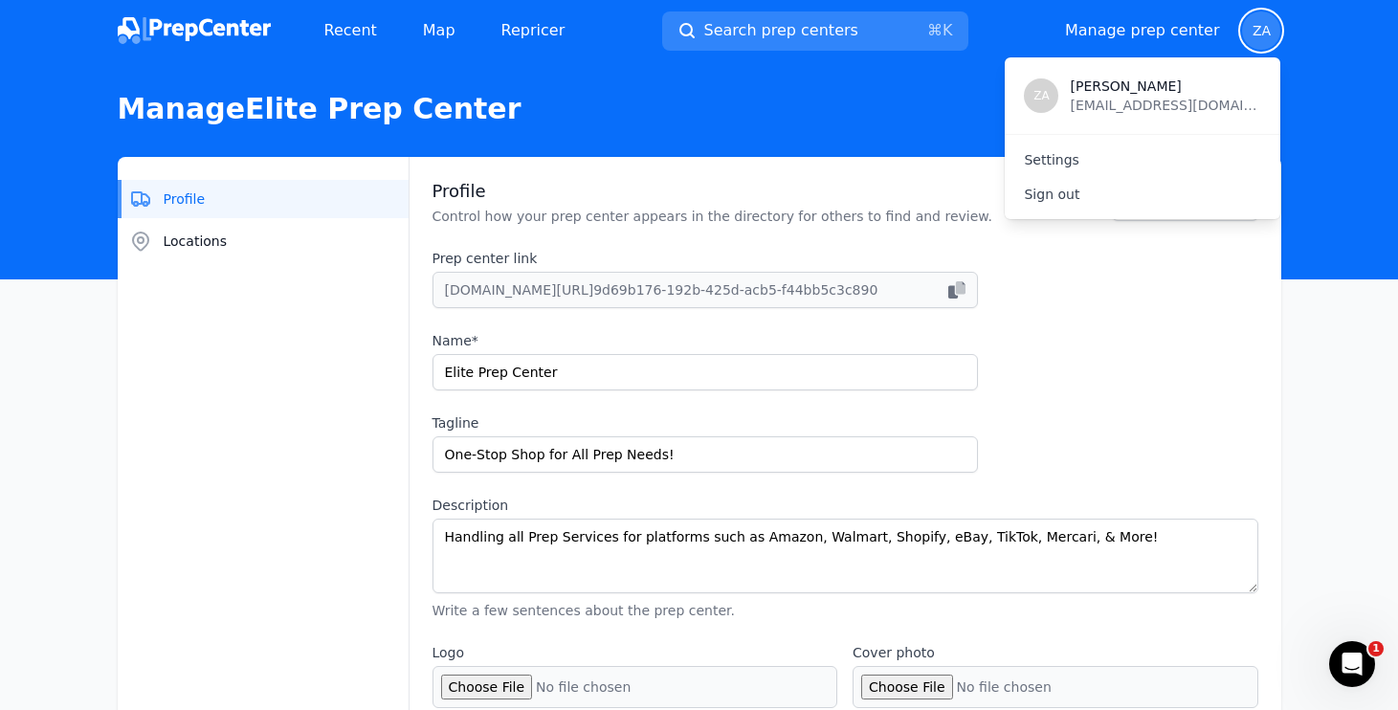
click at [586, 128] on header "Manage Elite Prep Center" at bounding box center [699, 170] width 1398 height 218
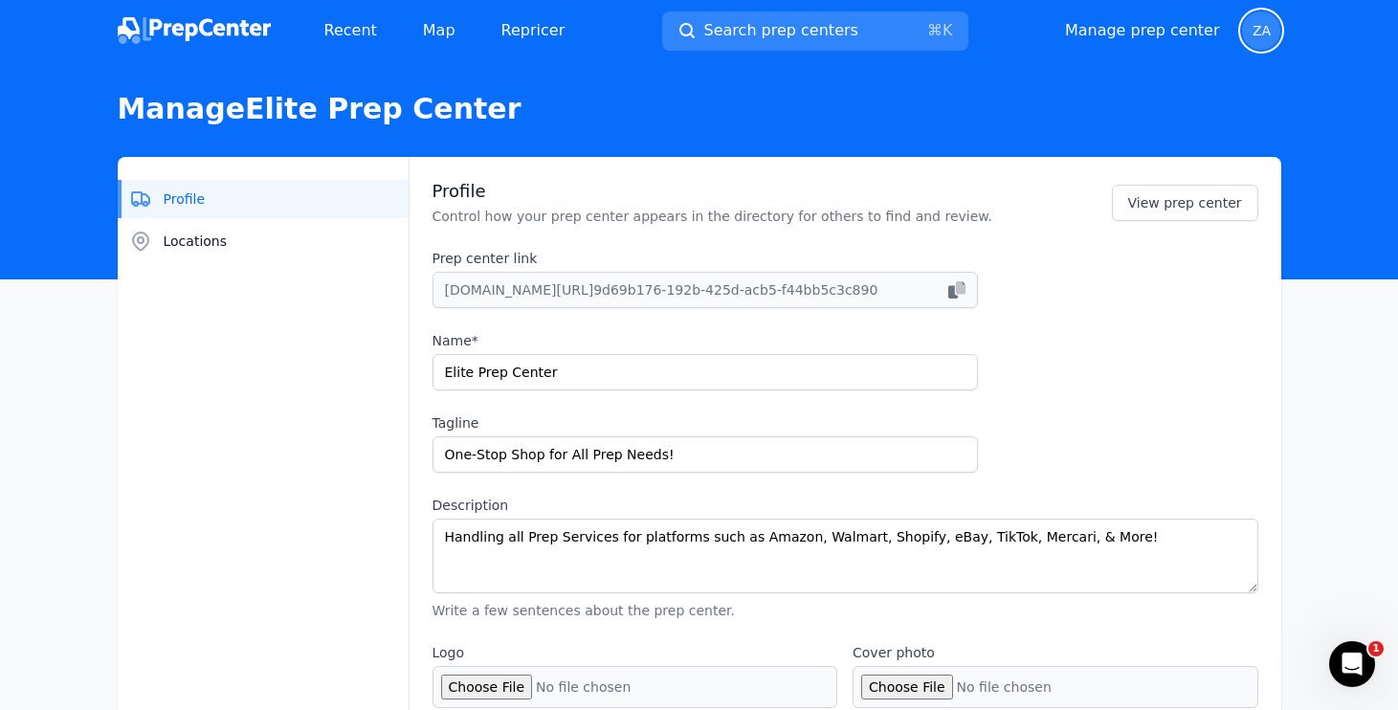
click at [219, 203] on button "Profile" at bounding box center [263, 199] width 291 height 38
click at [1103, 45] on div "Manage prep center Open user menu ZA" at bounding box center [1173, 30] width 216 height 38
click at [1121, 29] on link "Manage prep center" at bounding box center [1142, 30] width 155 height 23
click at [206, 32] on img at bounding box center [194, 30] width 153 height 27
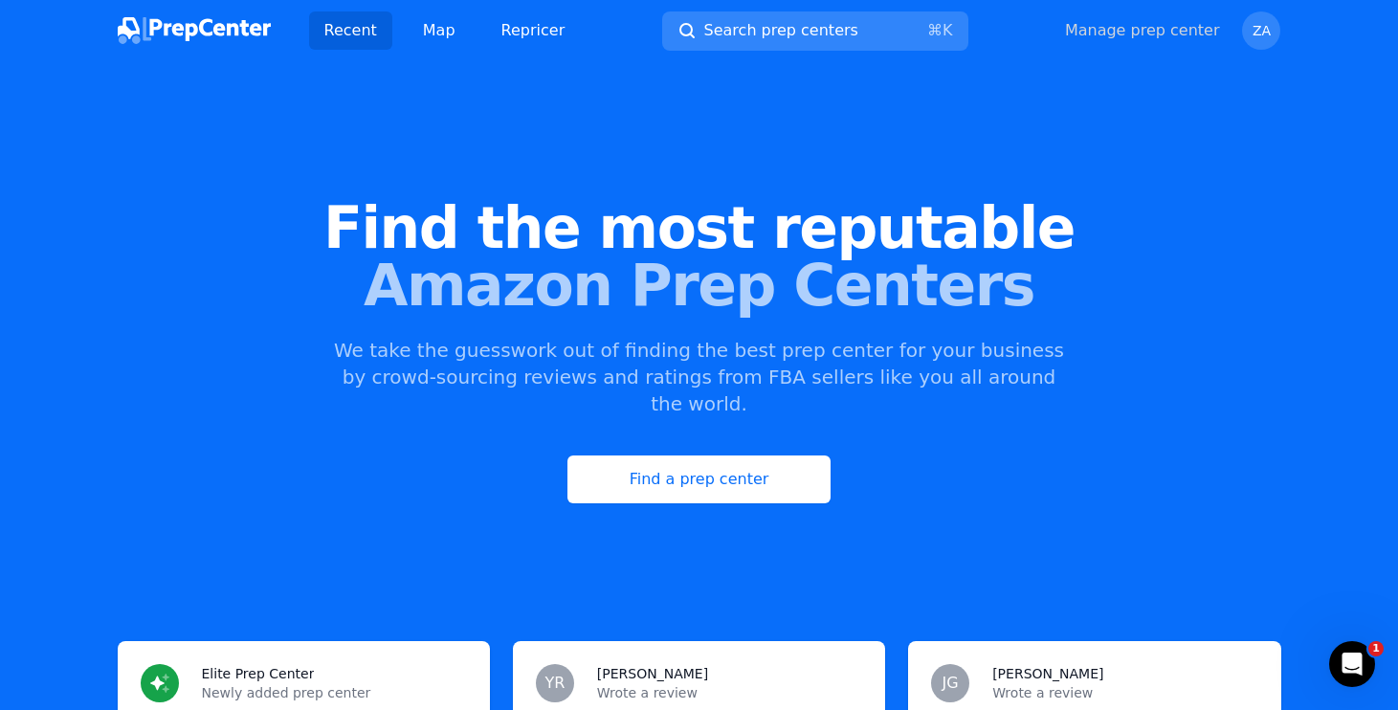
click at [1153, 35] on link "Manage prep center" at bounding box center [1142, 30] width 155 height 23
select select "24to48"
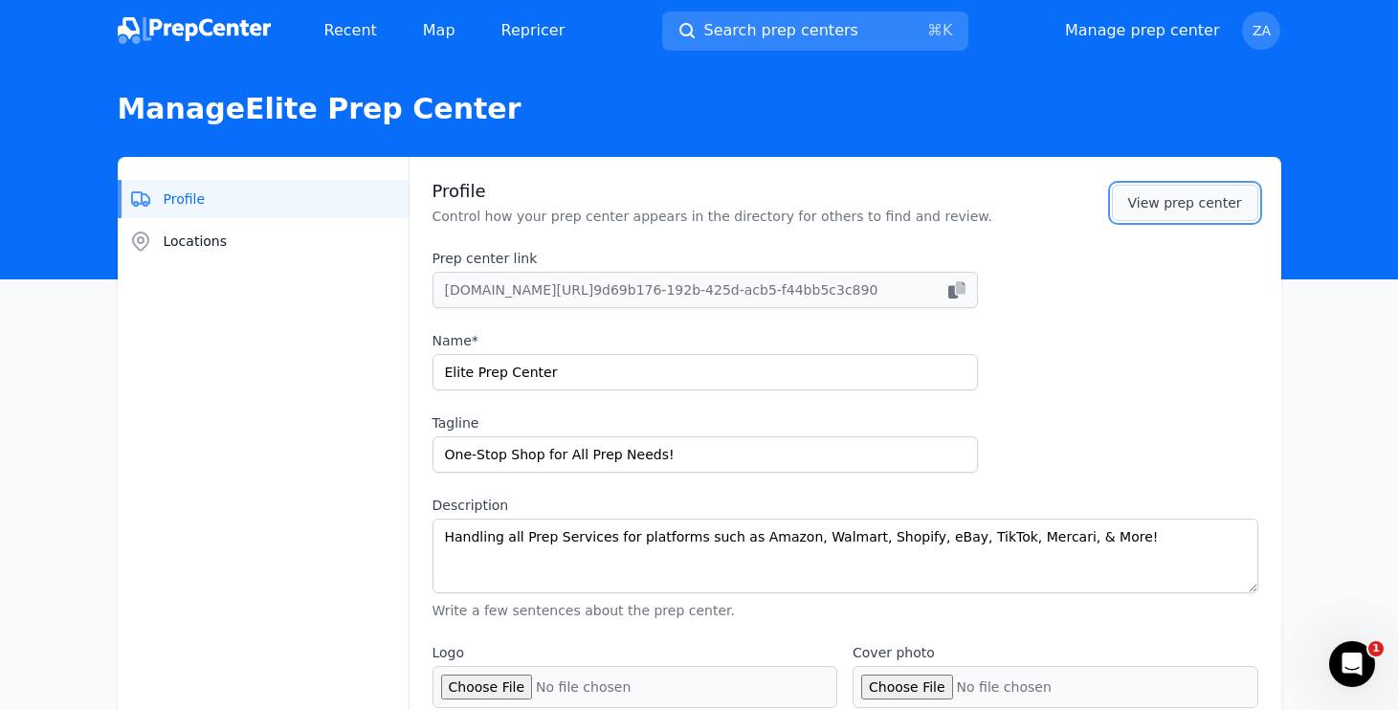
click at [1195, 211] on link "View prep center" at bounding box center [1185, 203] width 146 height 36
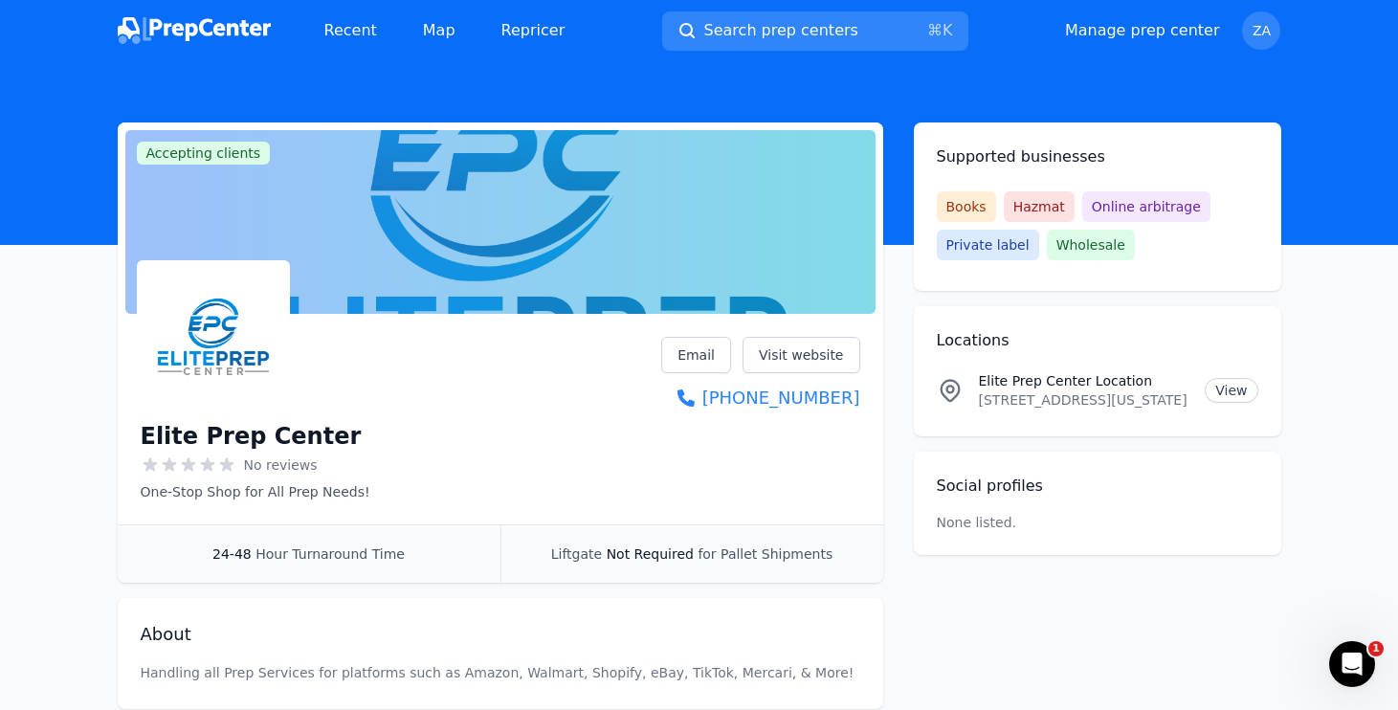
click at [395, 259] on div at bounding box center [500, 222] width 750 height 184
